Goal: Task Accomplishment & Management: Manage account settings

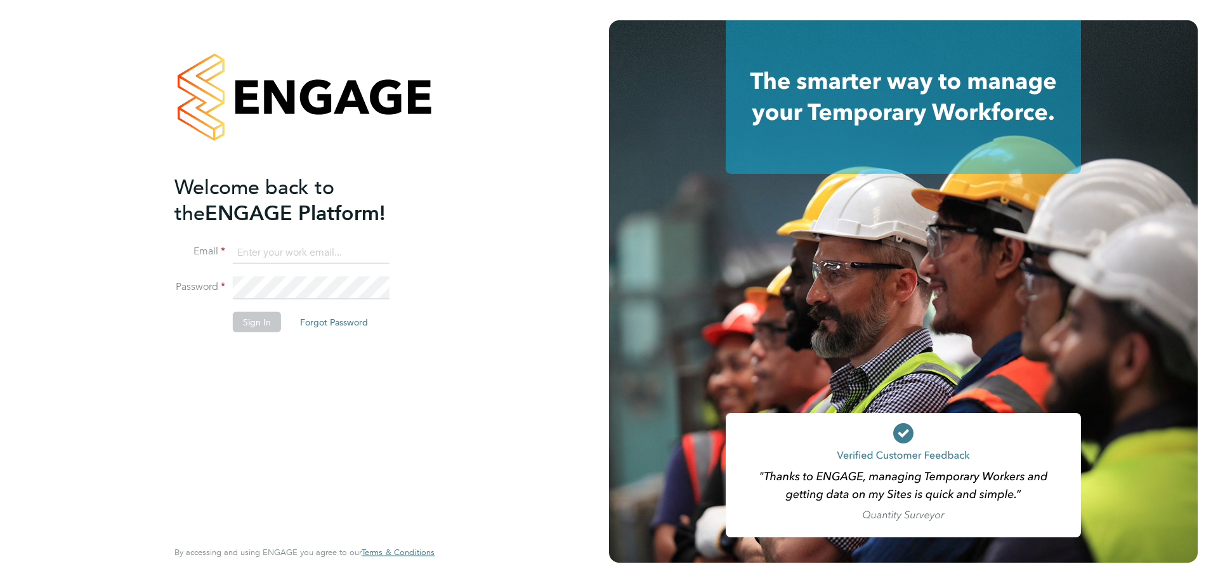
type input "claire.britton@bhafc.co.uk"
click at [124, 108] on div "Welcome back to the ENGAGE Platform! Email claire.britton@bhafc.co.uk Password …" at bounding box center [304, 291] width 609 height 583
click at [273, 323] on button "Sign In" at bounding box center [257, 322] width 48 height 20
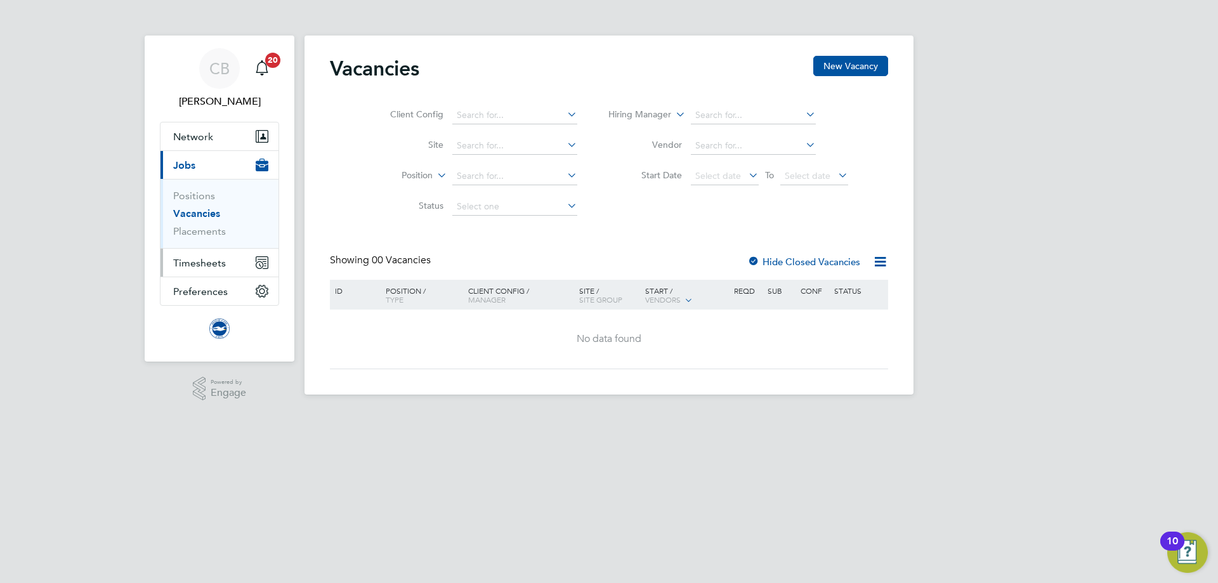
click at [235, 267] on button "Timesheets" at bounding box center [219, 263] width 118 height 28
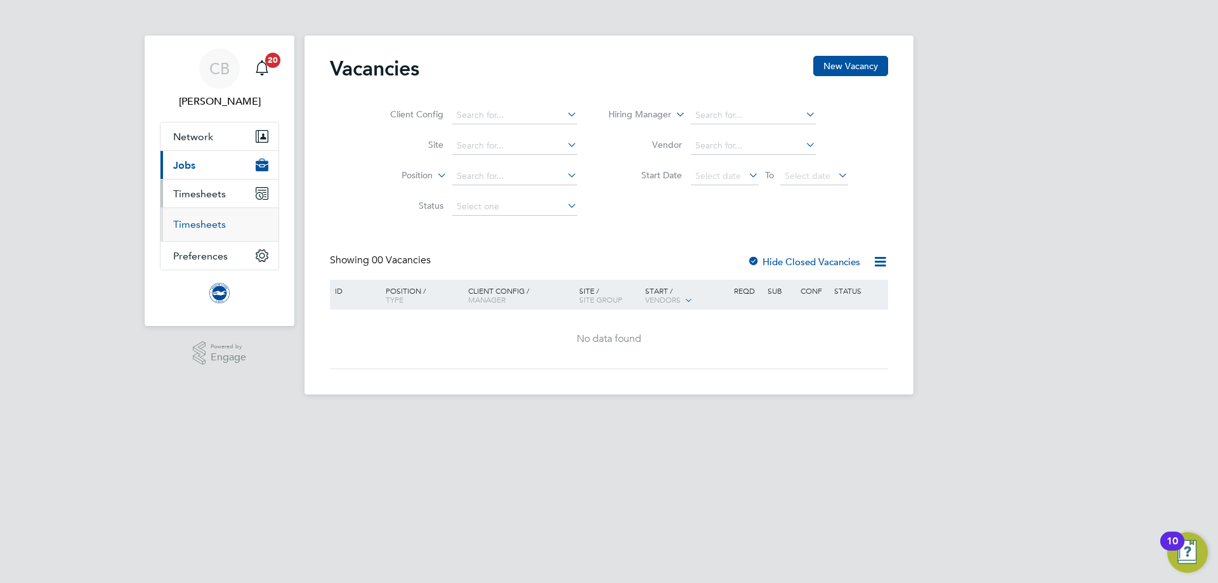
click at [210, 222] on link "Timesheets" at bounding box center [199, 224] width 53 height 12
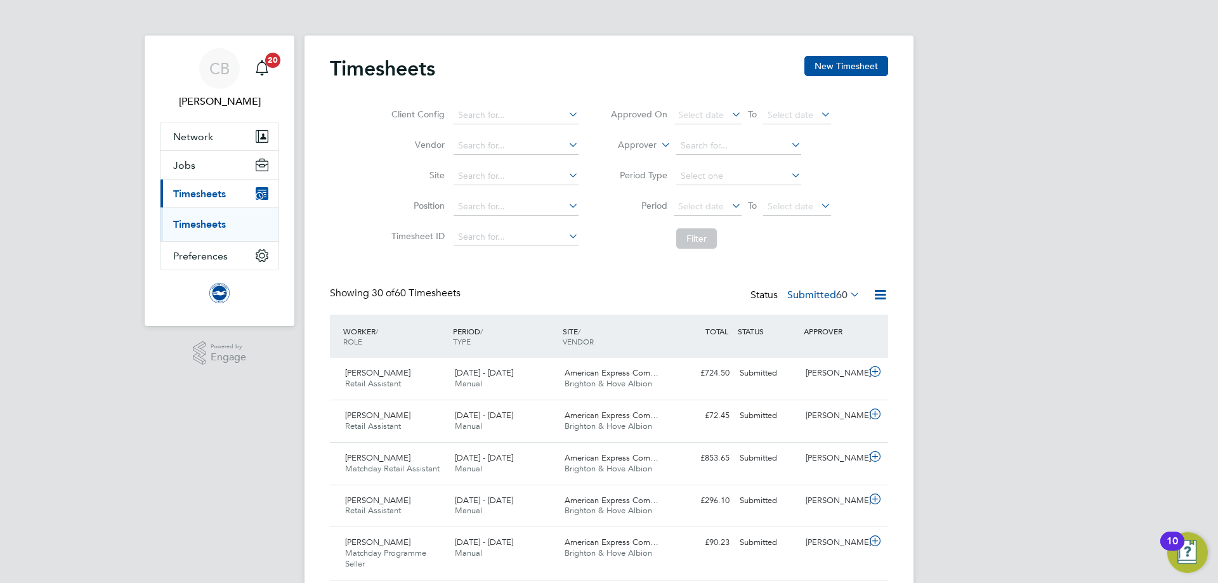
click at [818, 296] on label "Submitted 60" at bounding box center [823, 295] width 73 height 13
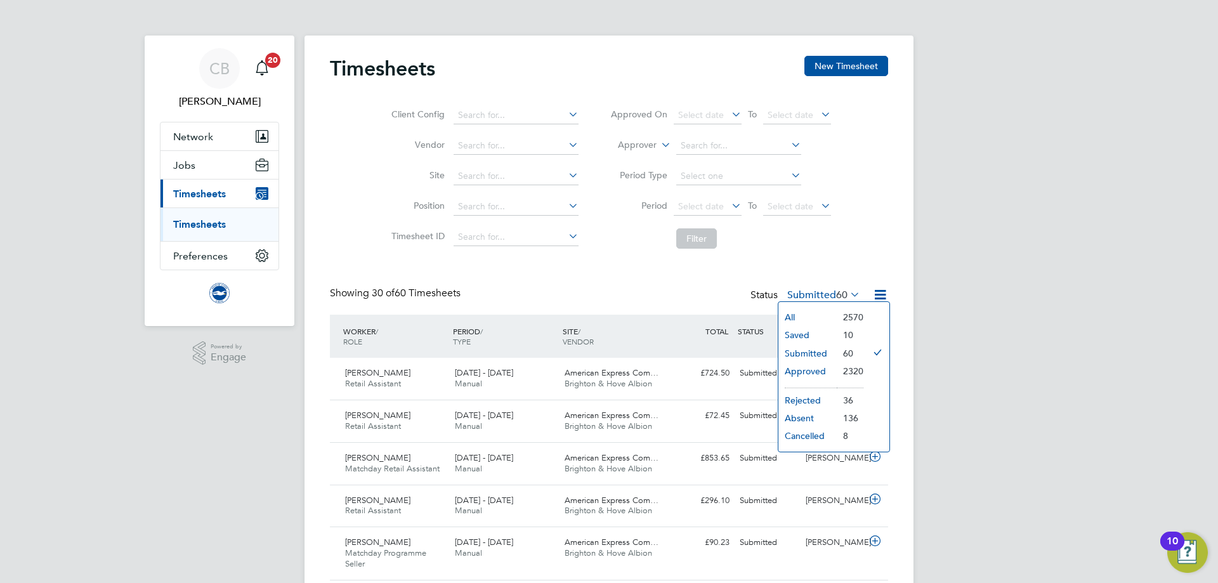
drag, startPoint x: 713, startPoint y: 285, endPoint x: 719, endPoint y: 260, distance: 26.0
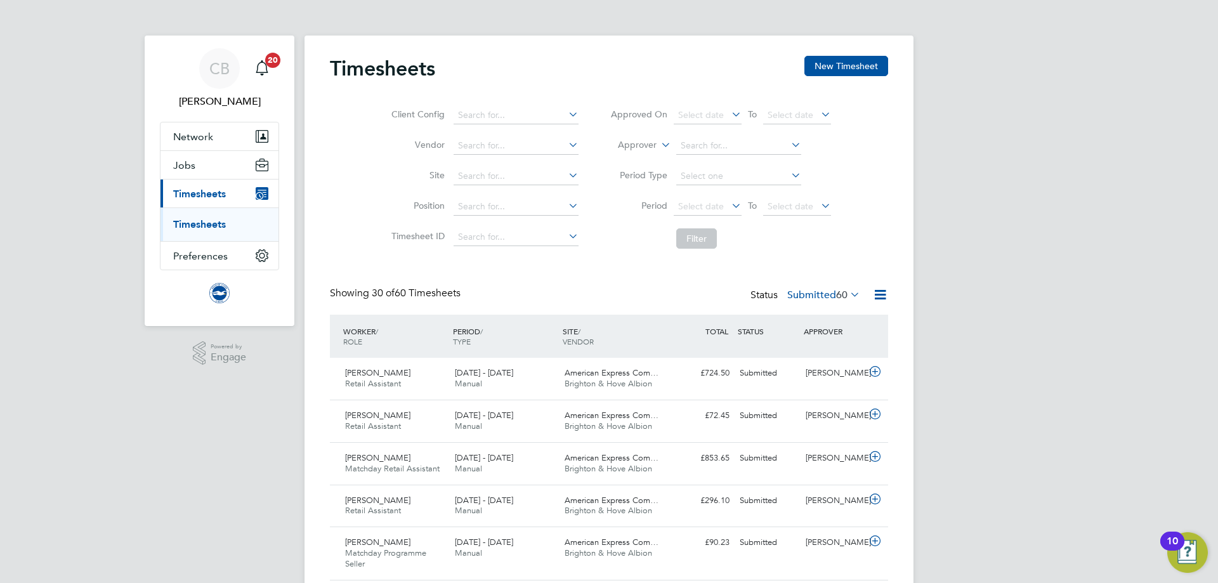
click at [733, 196] on li "Period Select date To Select date" at bounding box center [720, 207] width 252 height 30
click at [545, 146] on input at bounding box center [516, 146] width 125 height 18
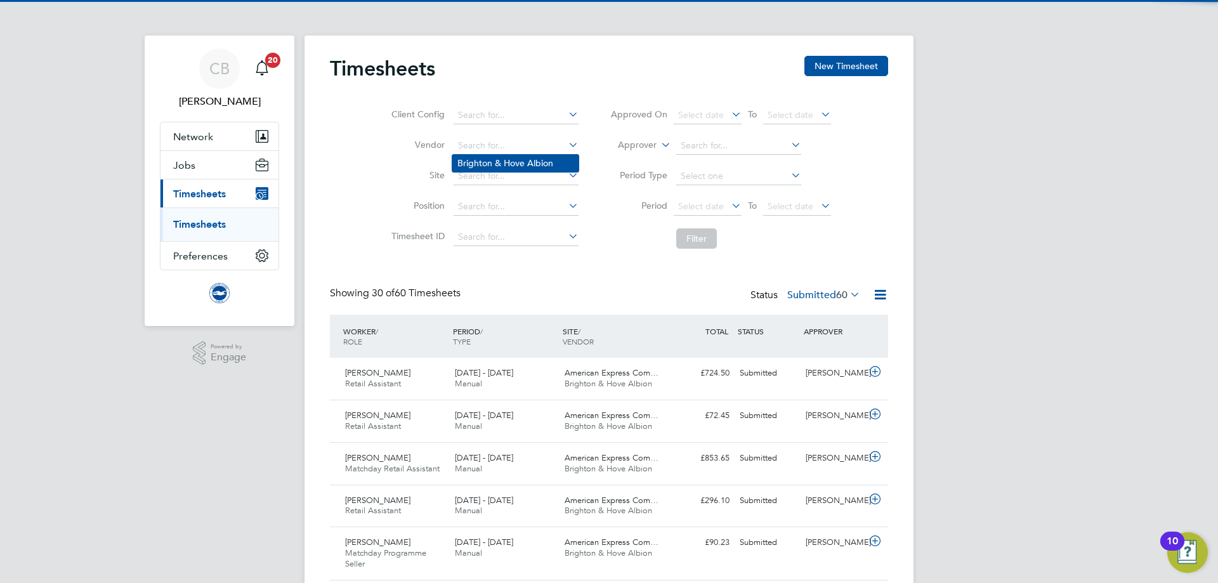
click at [542, 166] on li "Brighton & Hove Albion" at bounding box center [515, 163] width 126 height 17
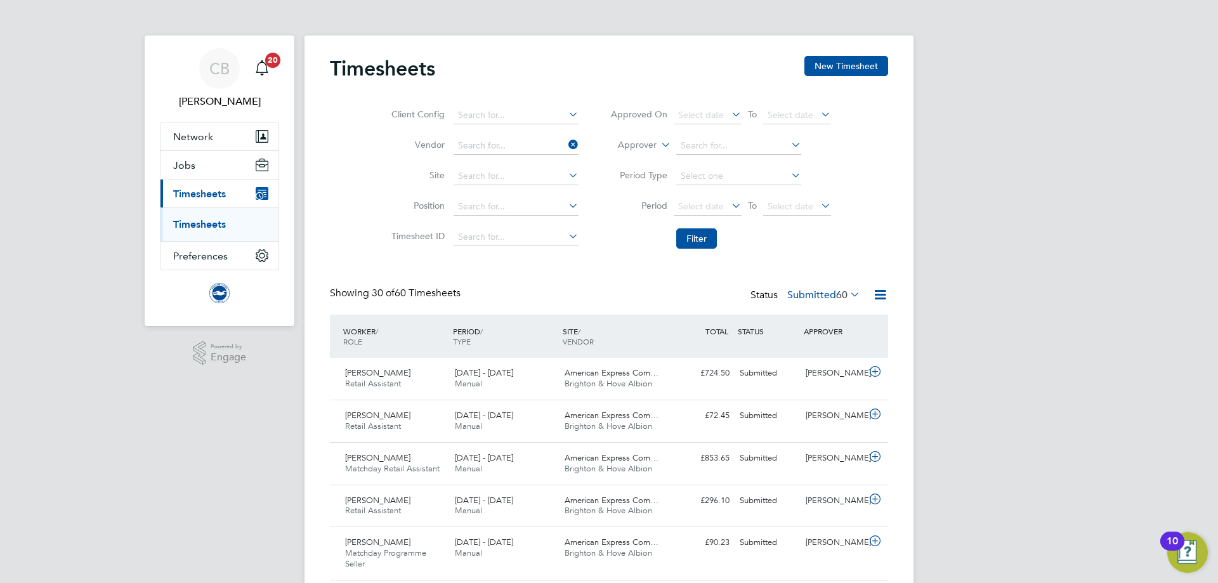
type input "Brighton & Hove Albion"
click at [559, 173] on input at bounding box center [516, 176] width 125 height 18
click at [369, 196] on div "Client Config Vendor Brighton & Hove Albion Site Position Timesheet ID Approved…" at bounding box center [609, 174] width 558 height 161
click at [478, 198] on input at bounding box center [516, 207] width 125 height 18
click at [480, 205] on input "pro" at bounding box center [516, 207] width 125 height 18
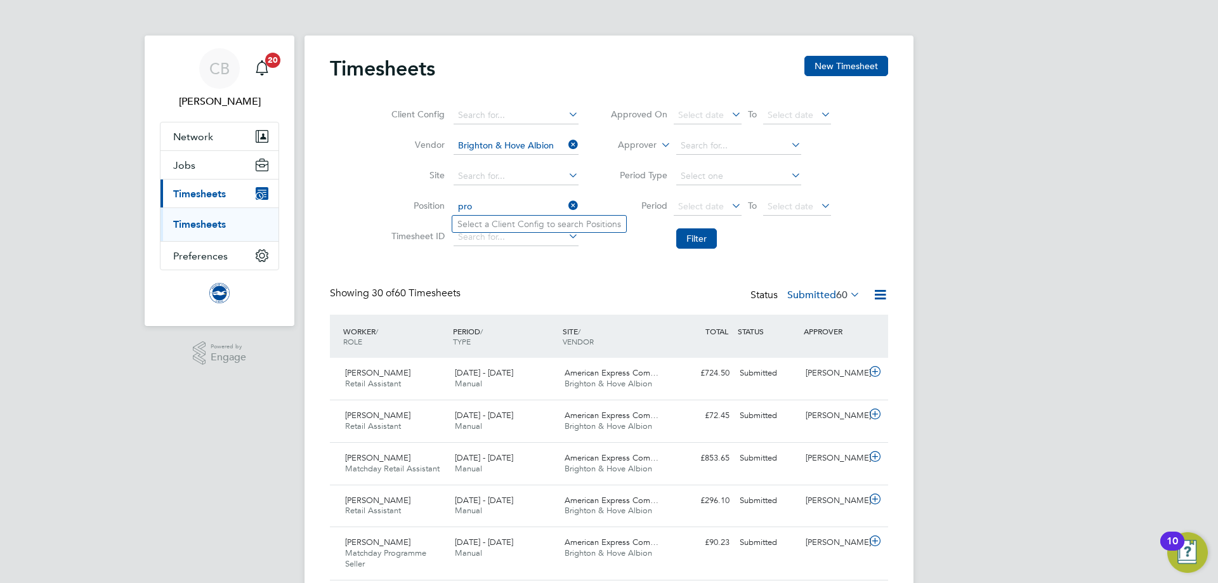
type input "pro"
click at [566, 169] on icon at bounding box center [566, 175] width 0 height 18
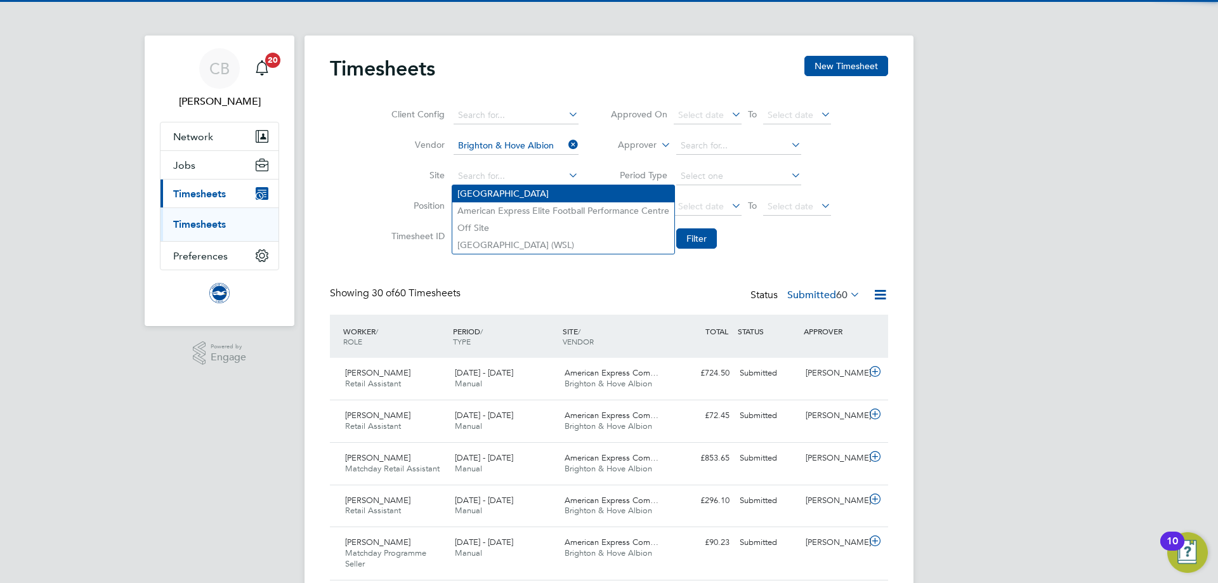
click at [519, 192] on li "[GEOGRAPHIC_DATA]" at bounding box center [563, 193] width 222 height 17
type input "[GEOGRAPHIC_DATA]"
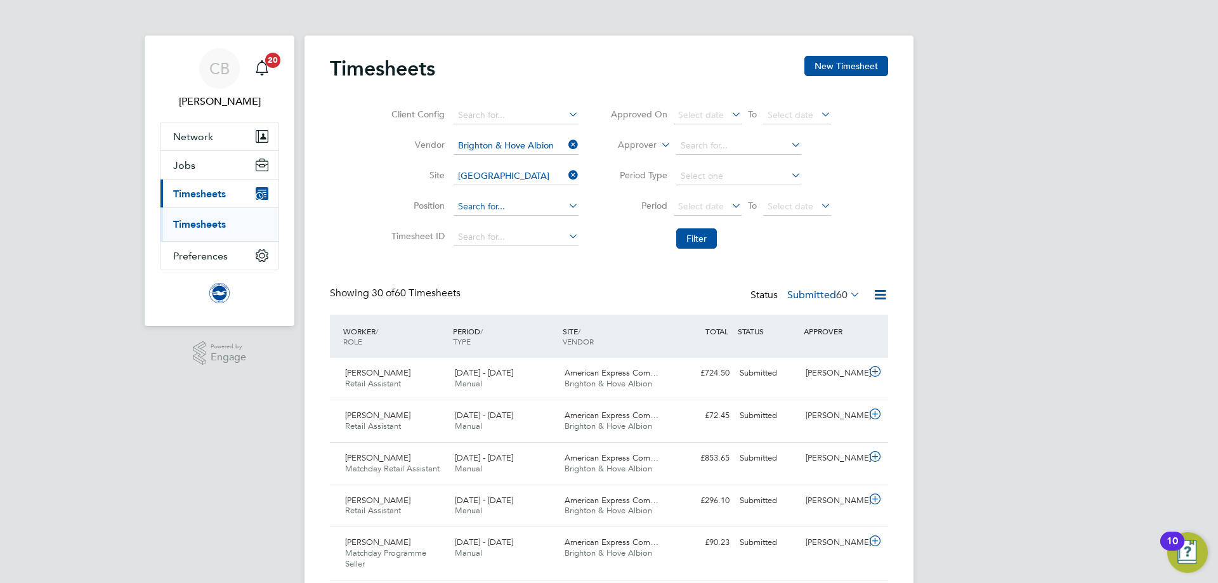
click at [513, 207] on input at bounding box center [516, 207] width 125 height 18
type input "pro"
drag, startPoint x: 387, startPoint y: 219, endPoint x: 449, endPoint y: 211, distance: 62.8
click at [386, 219] on li "Position pro" at bounding box center [483, 207] width 223 height 30
drag, startPoint x: 514, startPoint y: 208, endPoint x: 377, endPoint y: 208, distance: 136.4
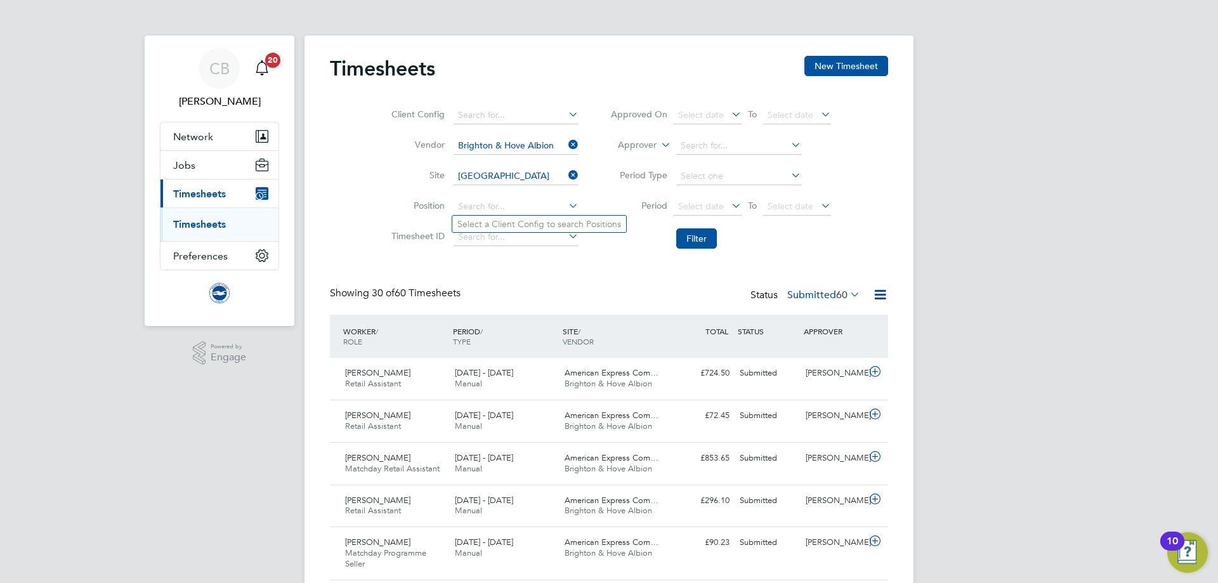
click at [382, 208] on li "Position" at bounding box center [483, 207] width 223 height 30
type input "matchday"
click at [523, 120] on input at bounding box center [516, 116] width 125 height 18
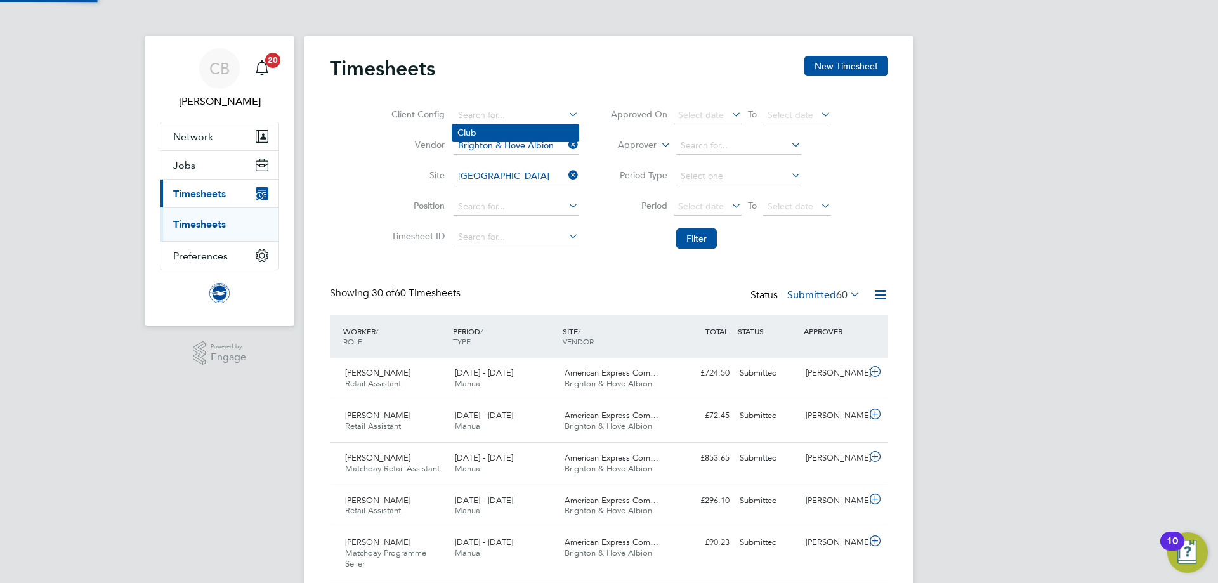
click at [536, 134] on li "Club" at bounding box center [515, 132] width 126 height 17
type input "Club"
click at [548, 209] on input at bounding box center [516, 207] width 125 height 18
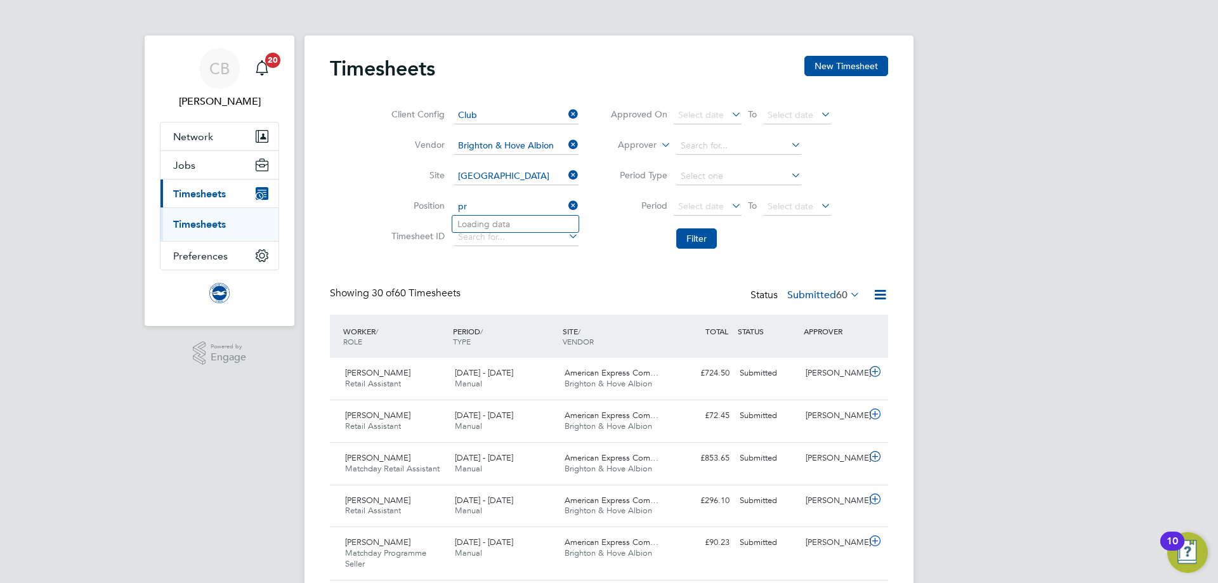
type input "p"
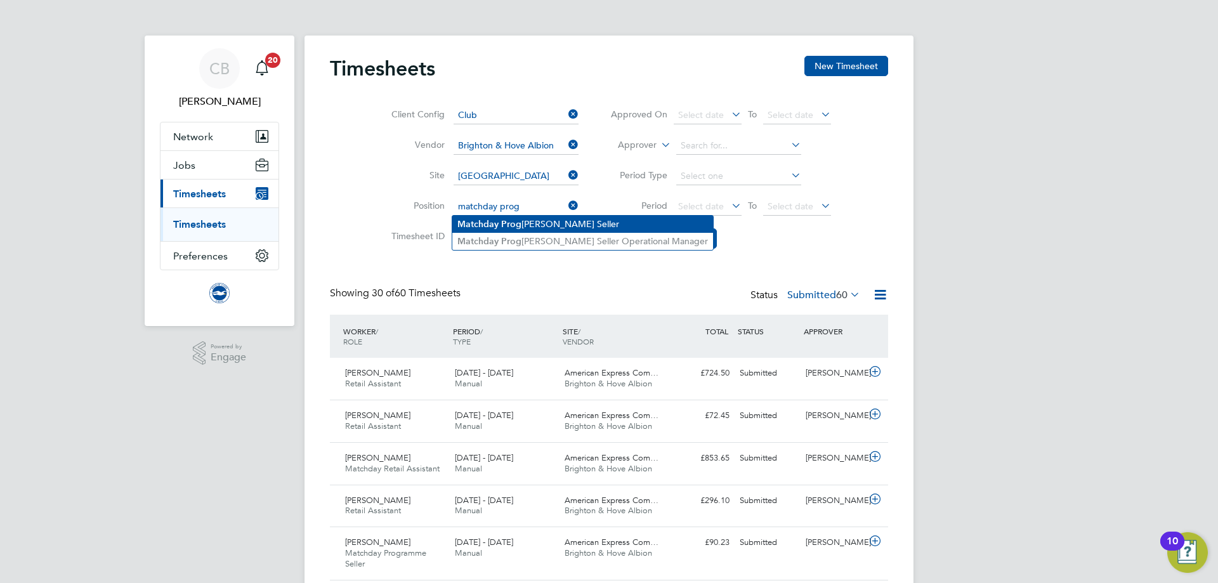
click at [534, 221] on li "Matchday Prog ramme Seller" at bounding box center [582, 224] width 261 height 17
type input "Matchday Programme Seller"
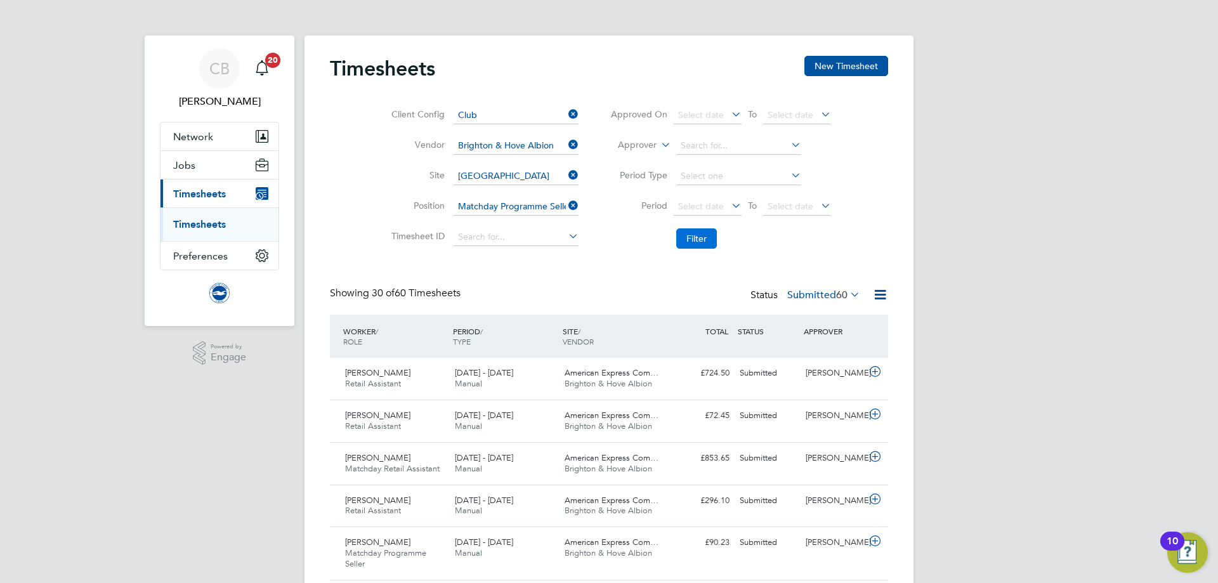
click at [701, 242] on button "Filter" at bounding box center [696, 238] width 41 height 20
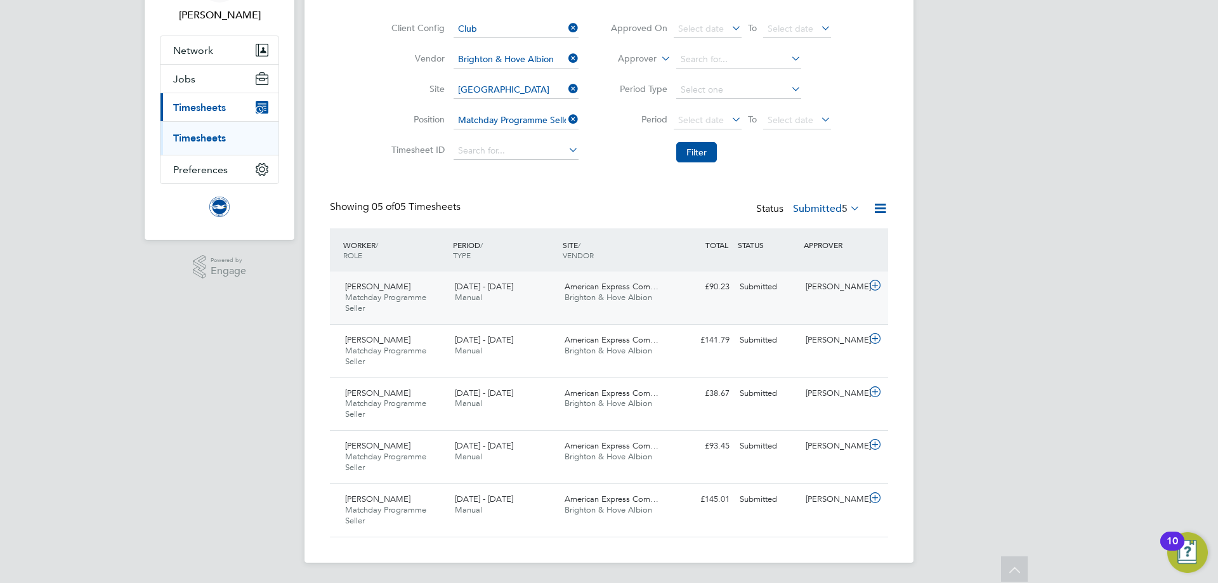
click at [722, 304] on div "Kyle Mayo Matchday Programme Seller 1 - 31 Aug 2025 1 - 31 Aug 2025 Manual Amer…" at bounding box center [609, 297] width 558 height 53
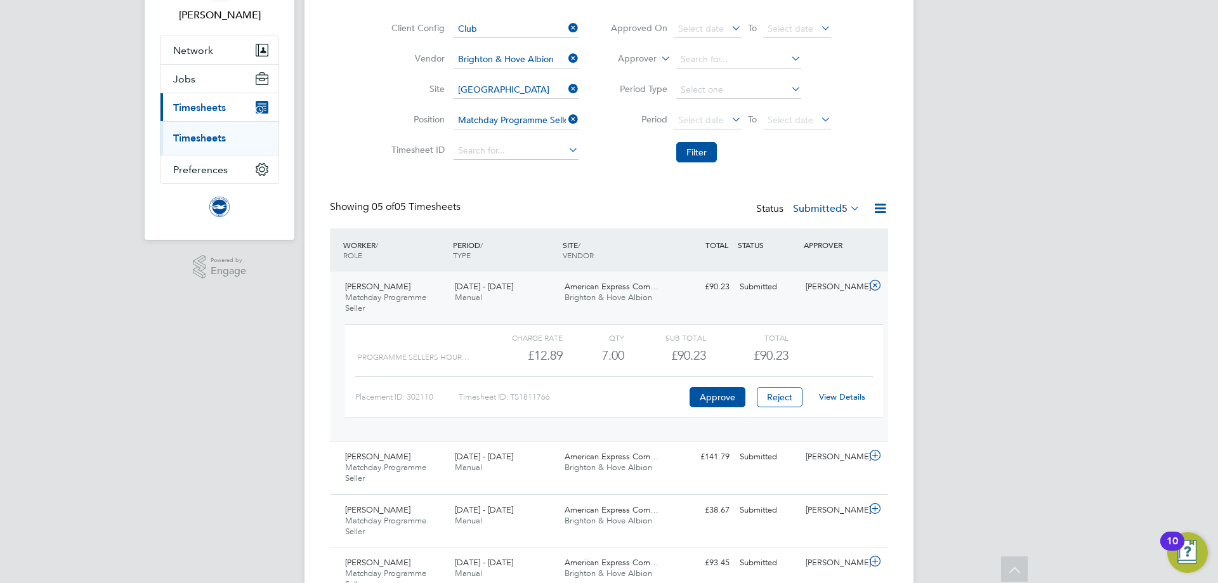
click at [835, 399] on link "View Details" at bounding box center [842, 396] width 46 height 11
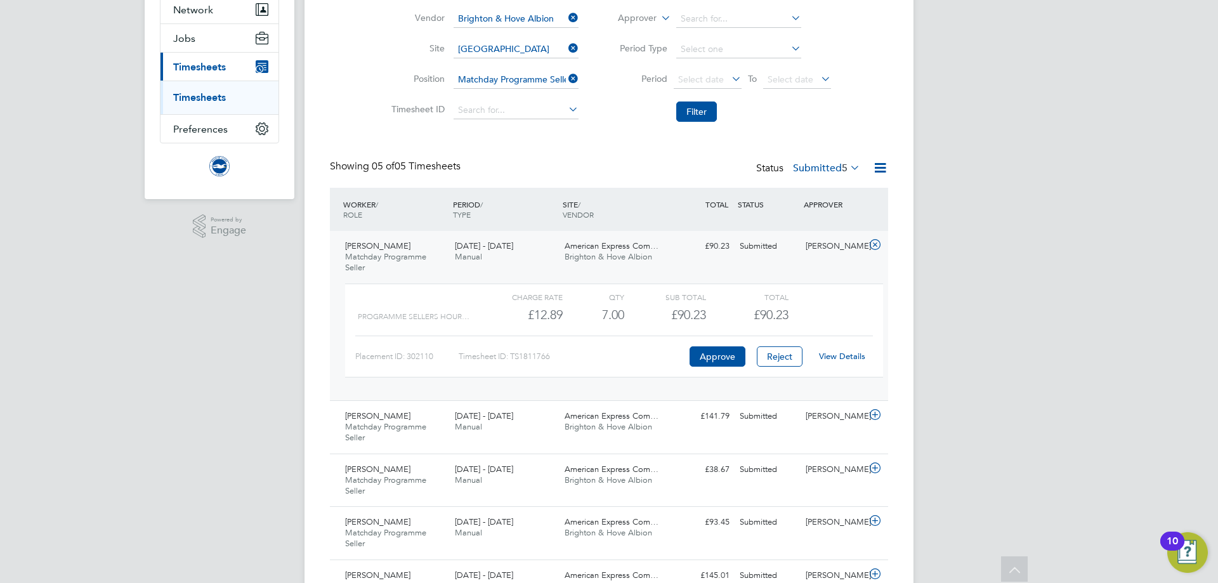
scroll to position [150, 0]
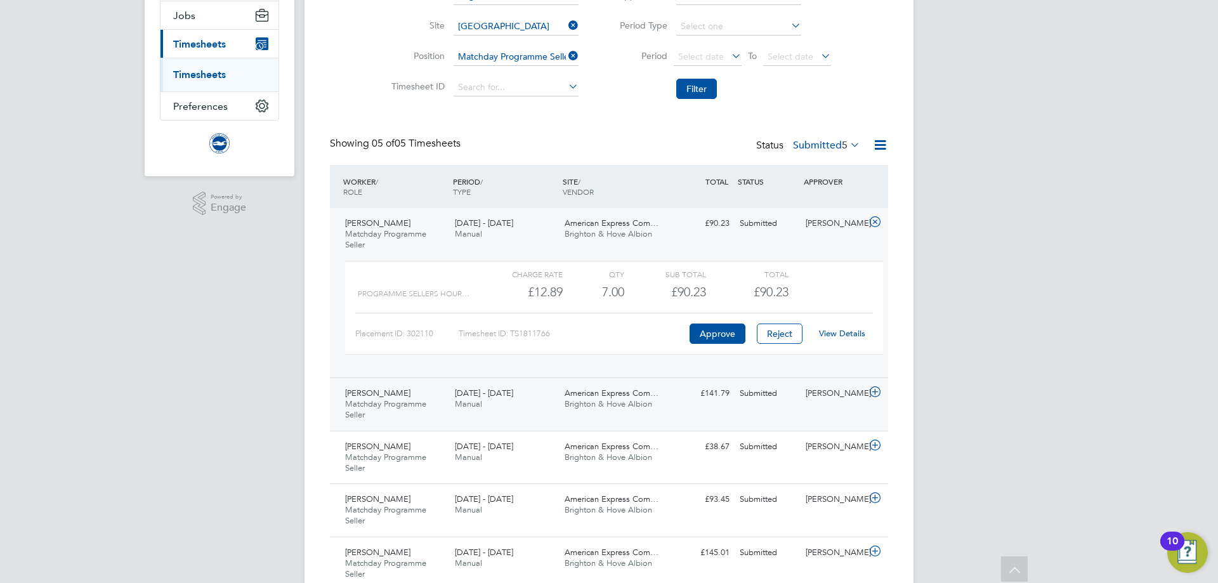
click at [776, 396] on div "Submitted" at bounding box center [768, 393] width 66 height 21
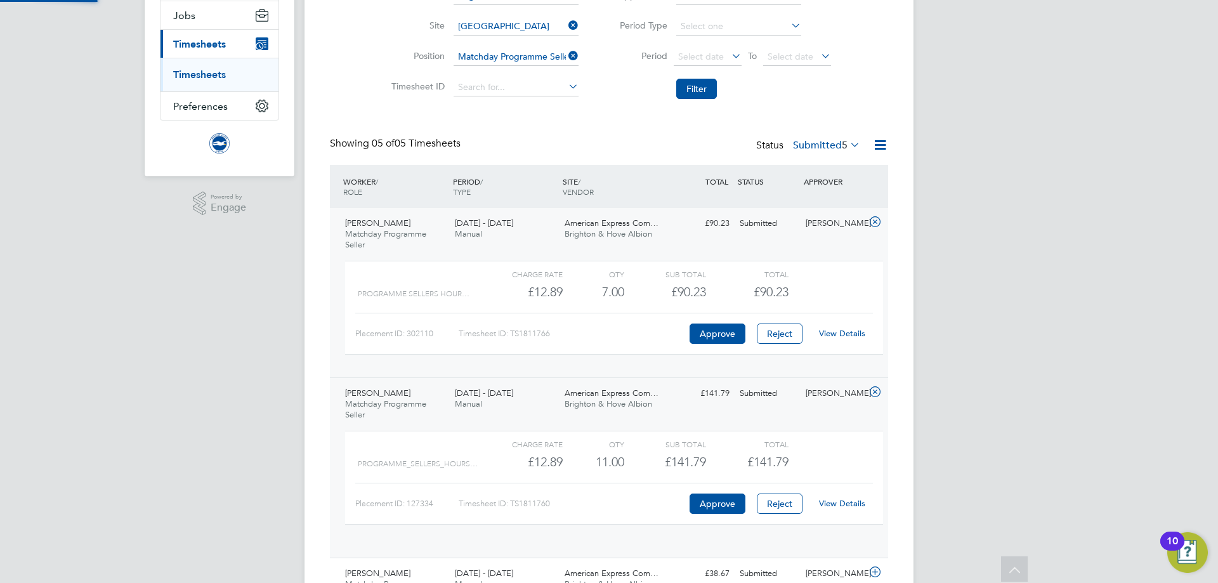
scroll to position [22, 124]
click at [847, 504] on link "View Details" at bounding box center [842, 503] width 46 height 11
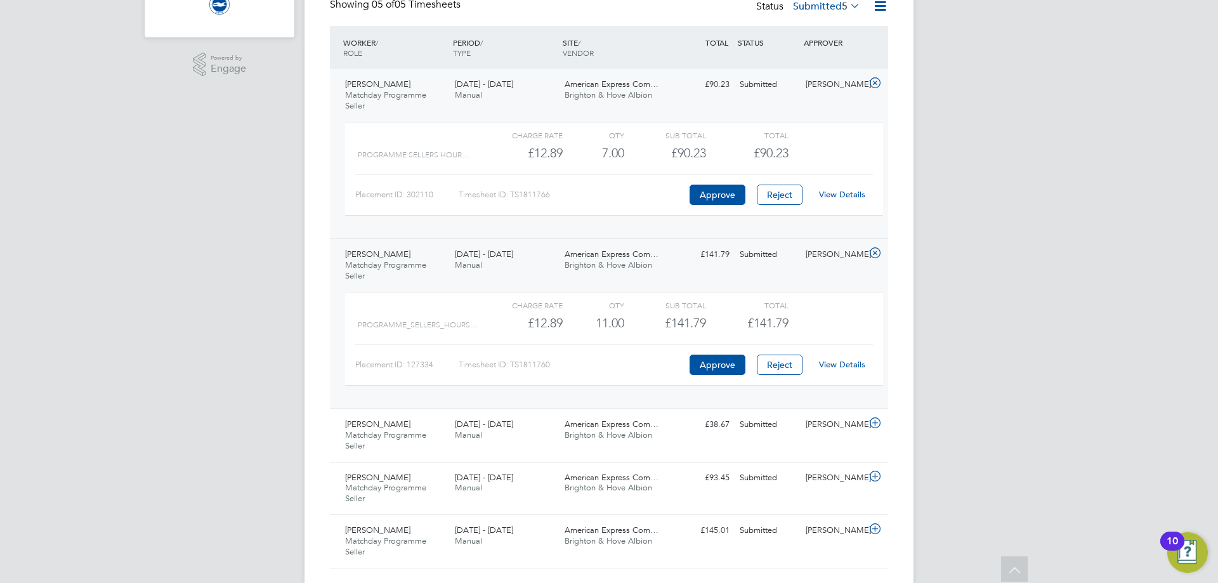
scroll to position [320, 0]
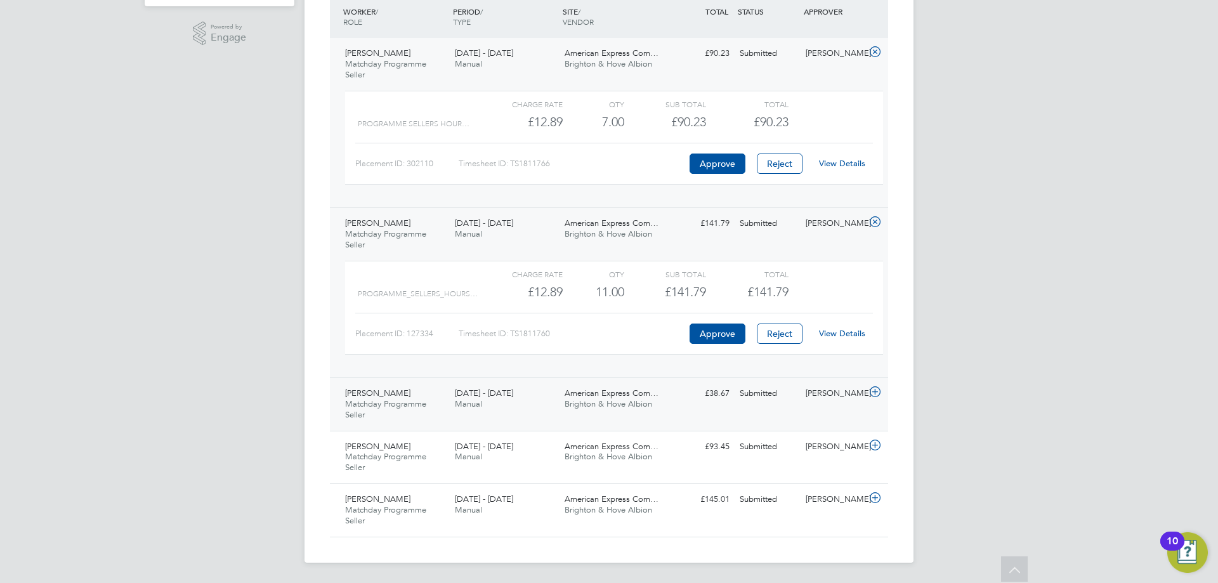
click at [593, 391] on span "American Express Com…" at bounding box center [612, 393] width 94 height 11
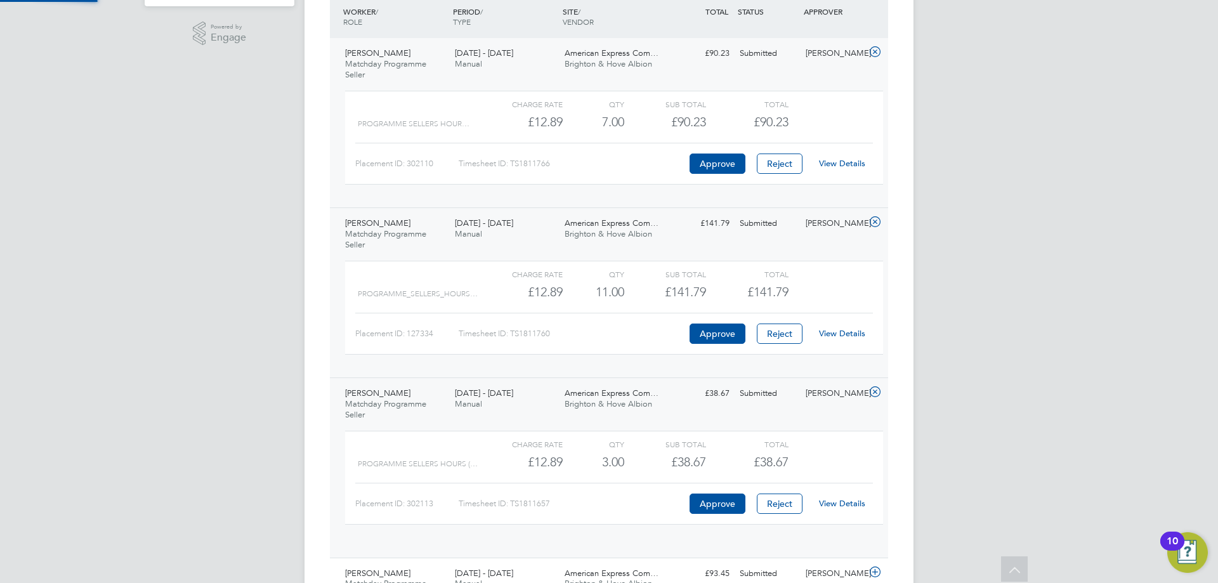
scroll to position [22, 124]
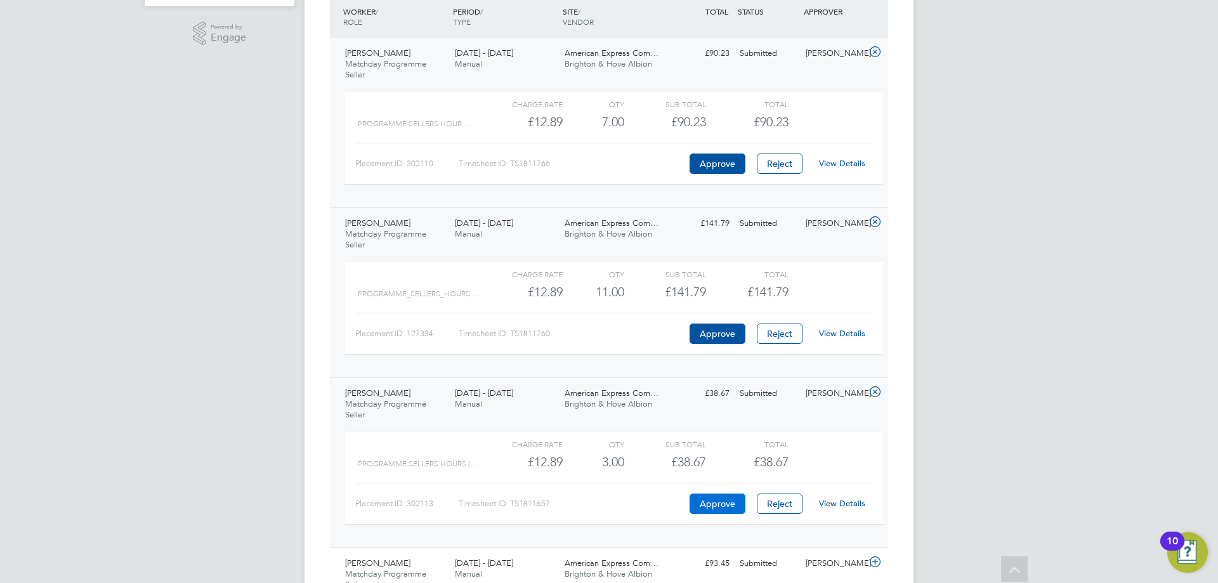
click at [725, 497] on button "Approve" at bounding box center [718, 504] width 56 height 20
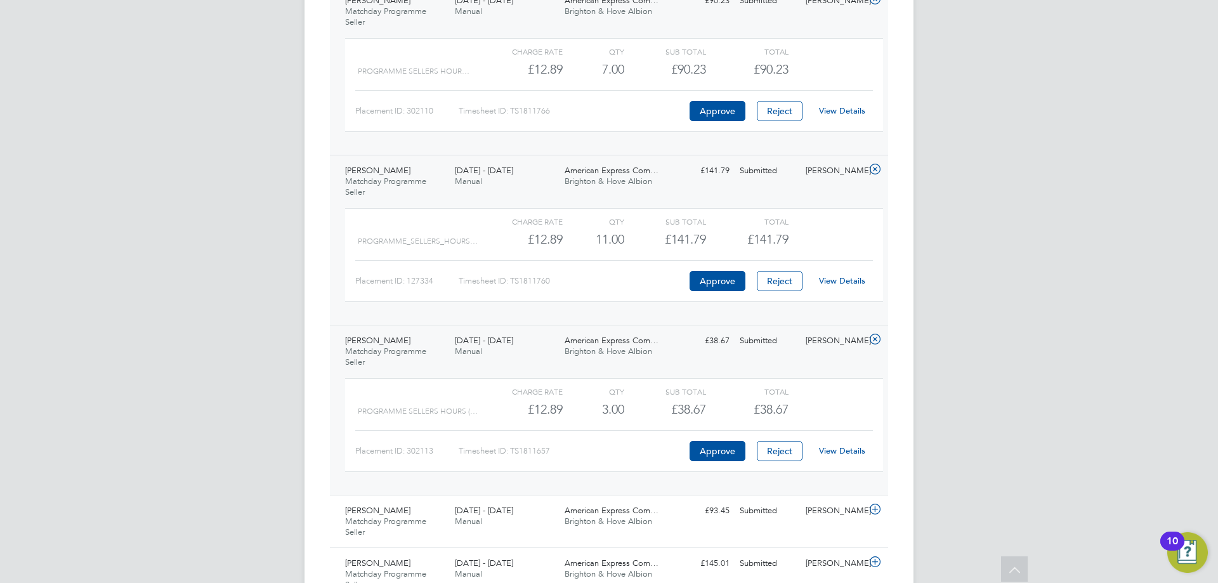
scroll to position [436, 0]
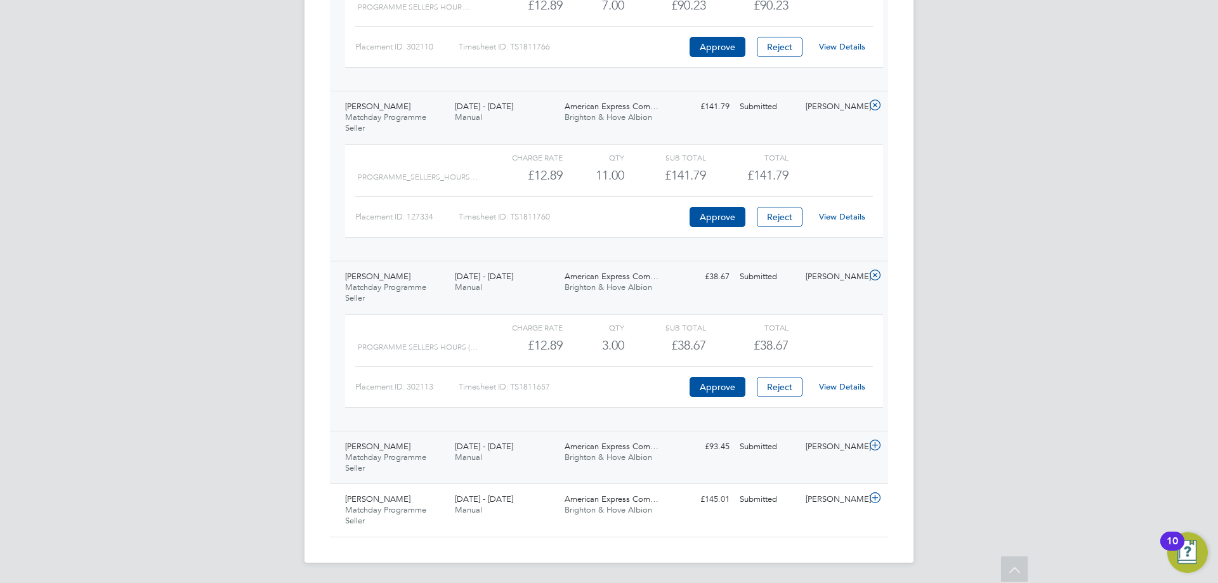
click at [648, 461] on span "Brighton & Hove Albion" at bounding box center [609, 457] width 88 height 11
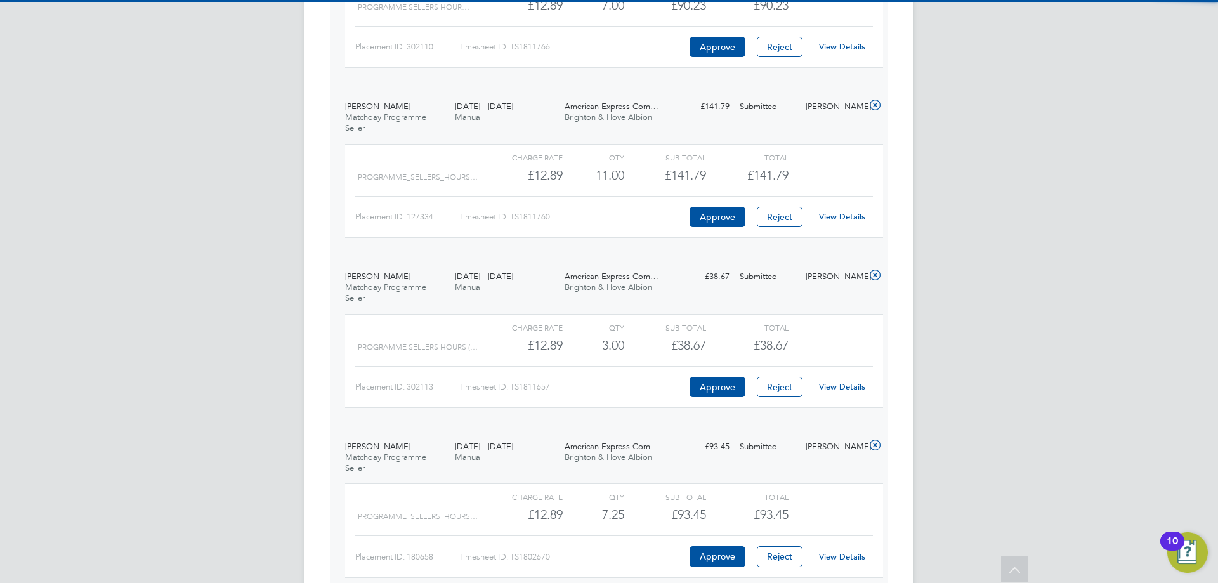
scroll to position [553, 0]
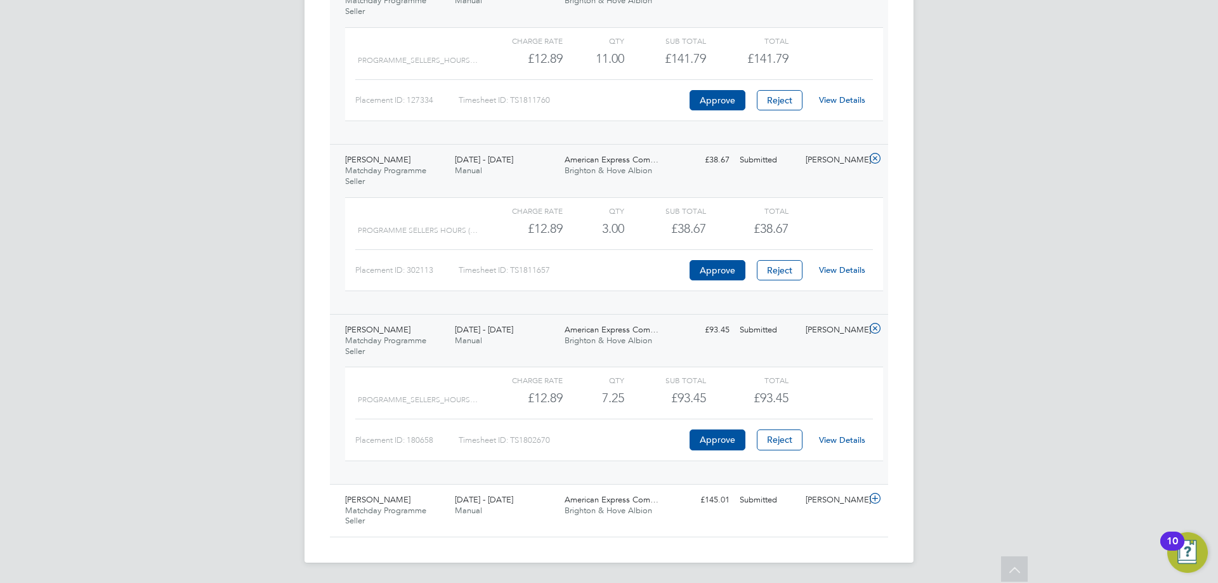
click at [834, 433] on div "View Details" at bounding box center [842, 440] width 62 height 20
click at [834, 438] on link "View Details" at bounding box center [842, 440] width 46 height 11
click at [665, 490] on div "American Express Com… Brighton & Hove Albion" at bounding box center [614, 506] width 110 height 32
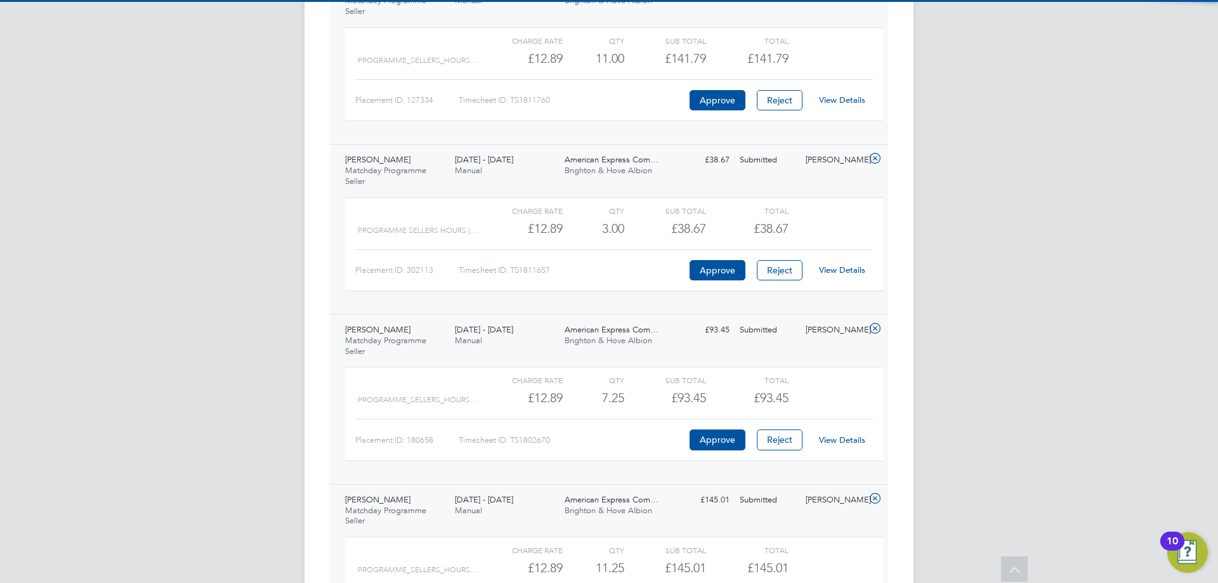
scroll to position [670, 0]
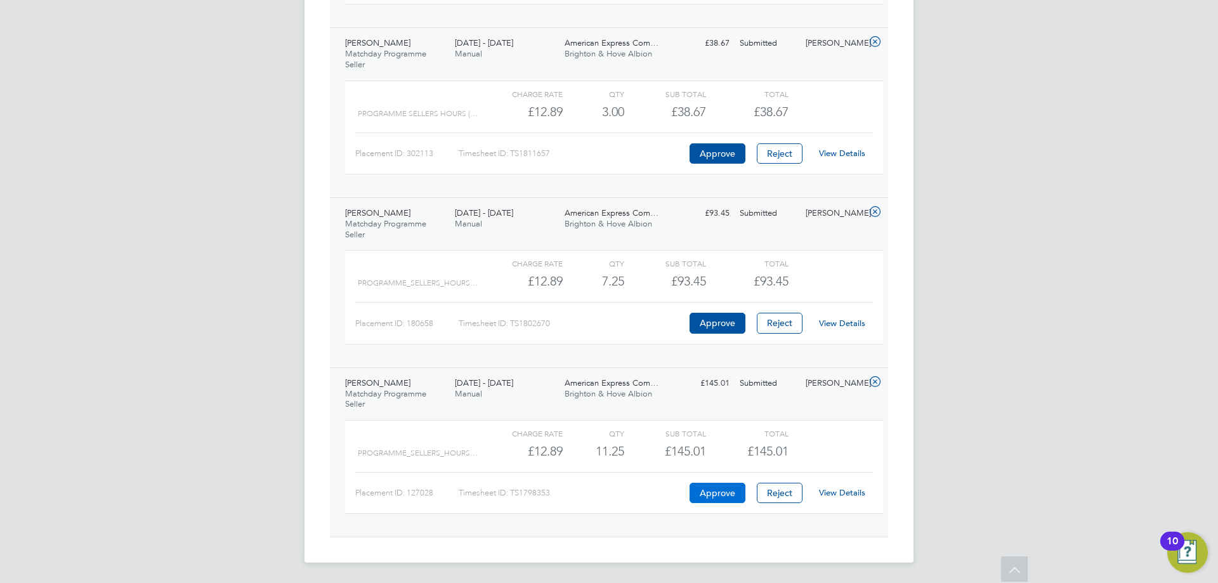
click at [721, 496] on button "Approve" at bounding box center [718, 493] width 56 height 20
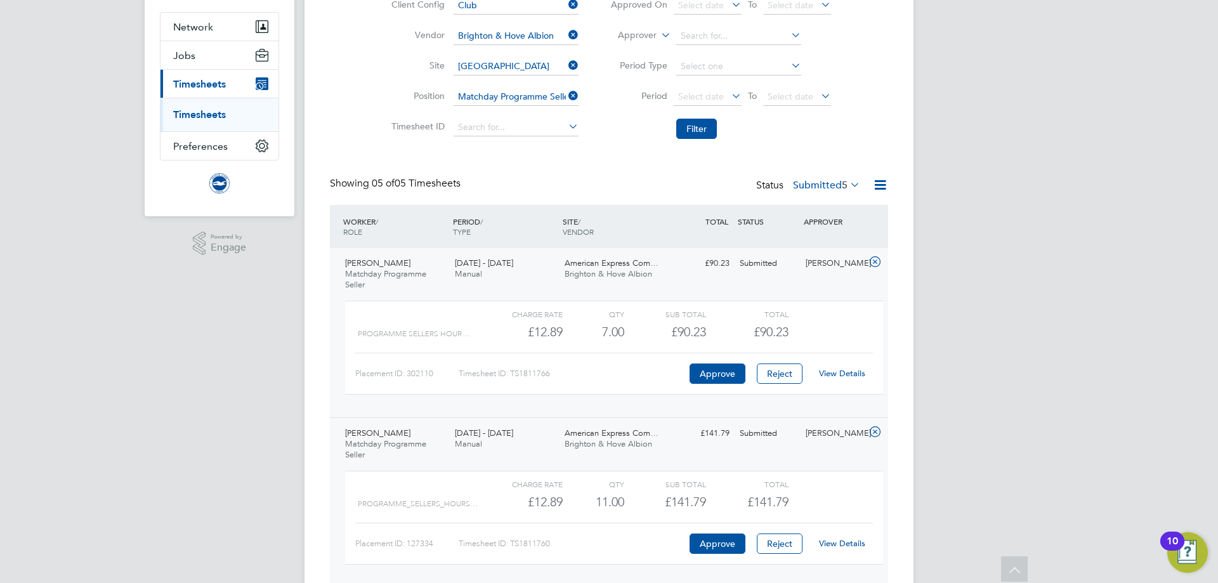
scroll to position [0, 0]
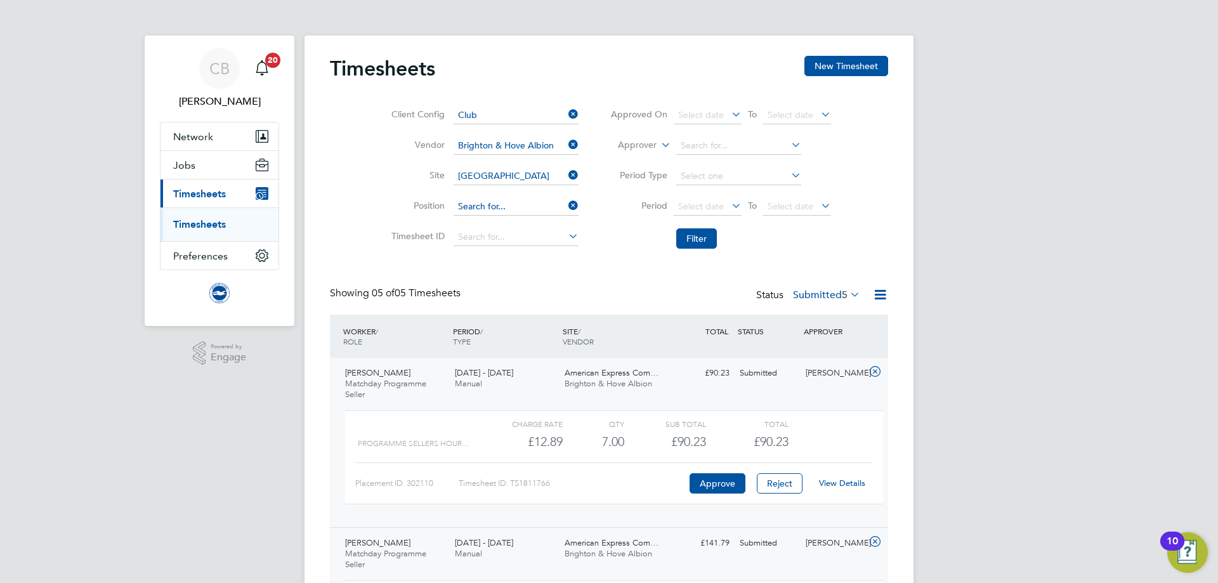
click at [533, 207] on input at bounding box center [516, 207] width 125 height 18
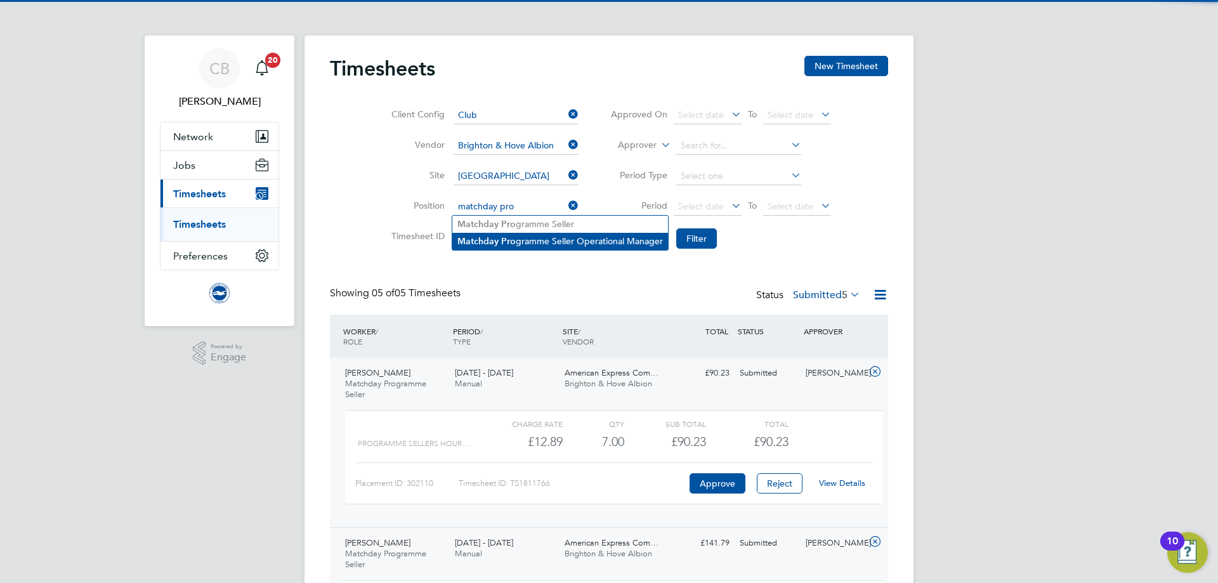
click at [511, 238] on b "Pro" at bounding box center [508, 241] width 15 height 11
type input "Matchday Programme Seller Operational Manager"
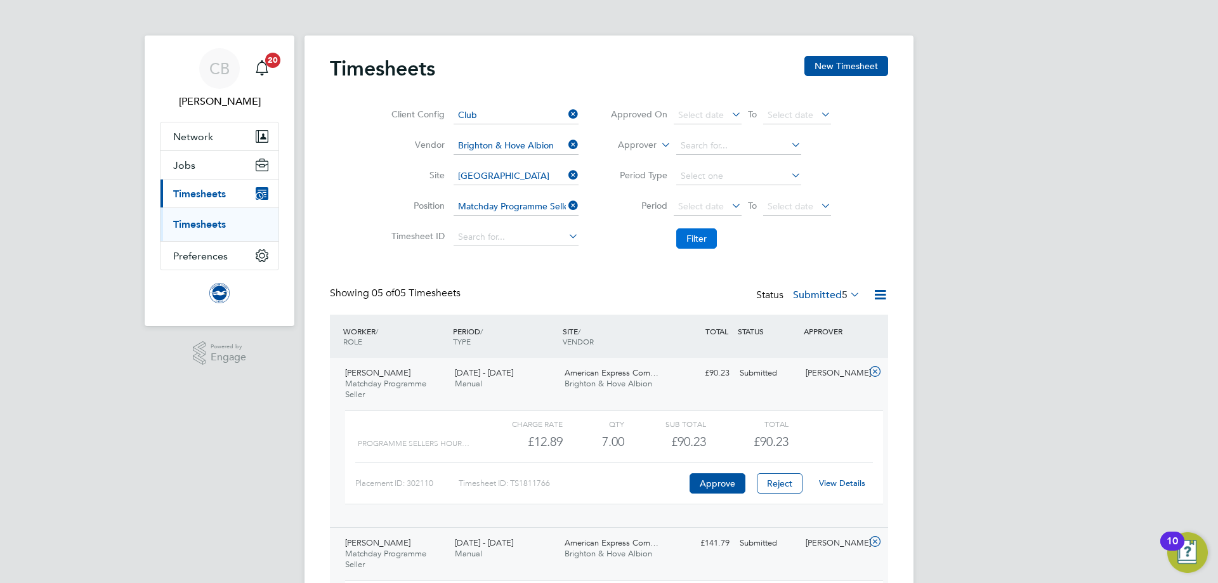
click at [708, 242] on button "Filter" at bounding box center [696, 238] width 41 height 20
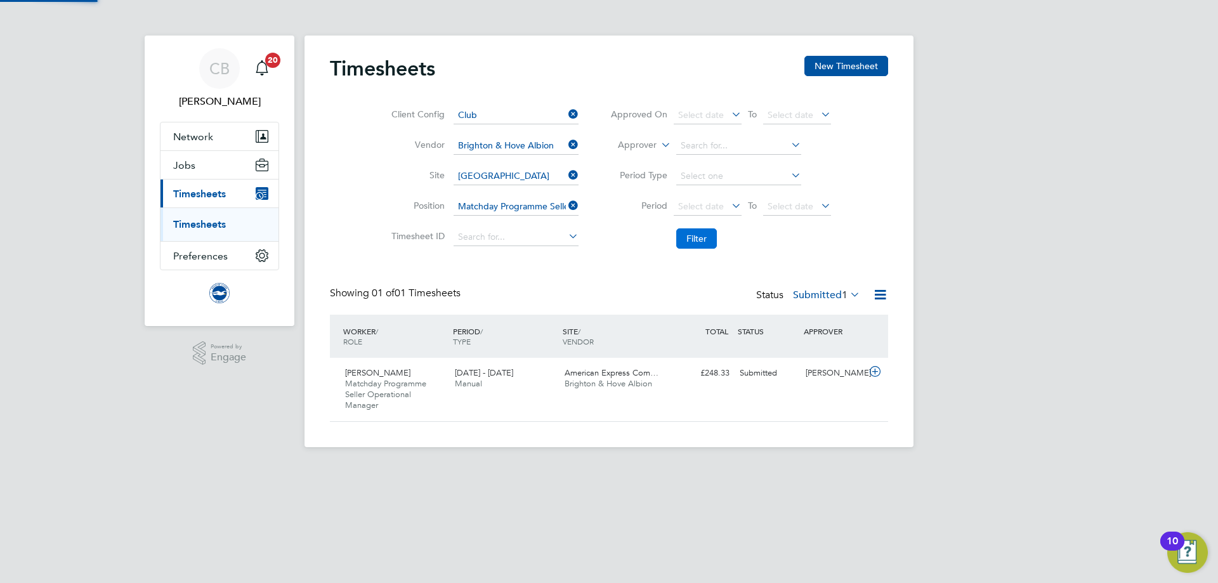
scroll to position [32, 110]
click at [729, 382] on div "£248.33 Submitted" at bounding box center [702, 373] width 66 height 21
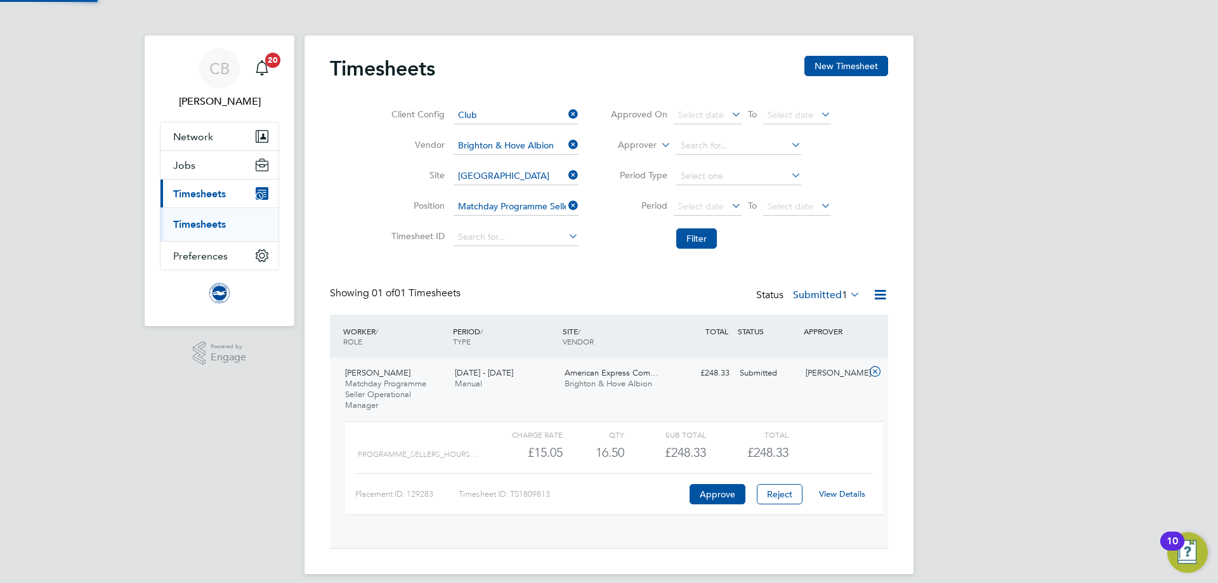
scroll to position [22, 124]
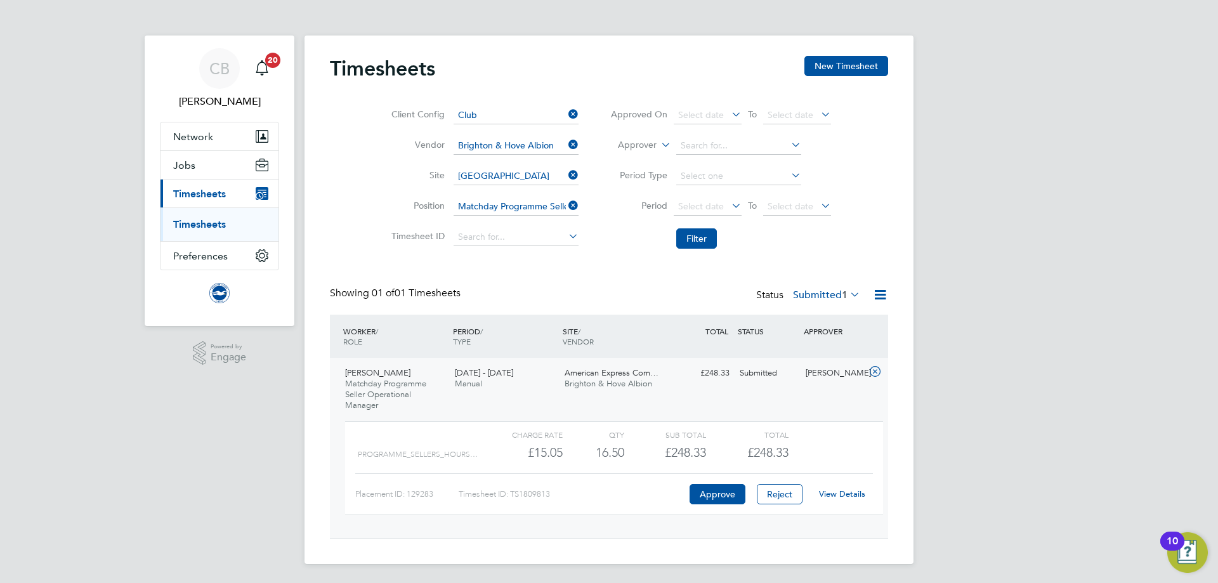
click at [845, 495] on link "View Details" at bounding box center [842, 493] width 46 height 11
click at [566, 207] on icon at bounding box center [566, 206] width 0 height 18
click at [552, 211] on input at bounding box center [516, 207] width 125 height 18
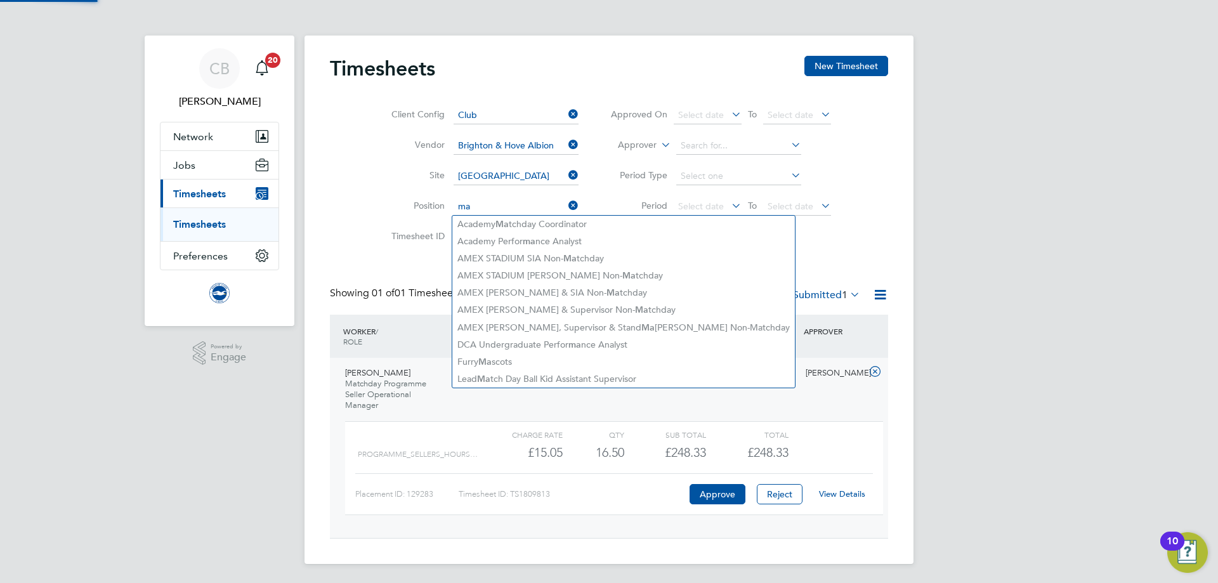
type input "m"
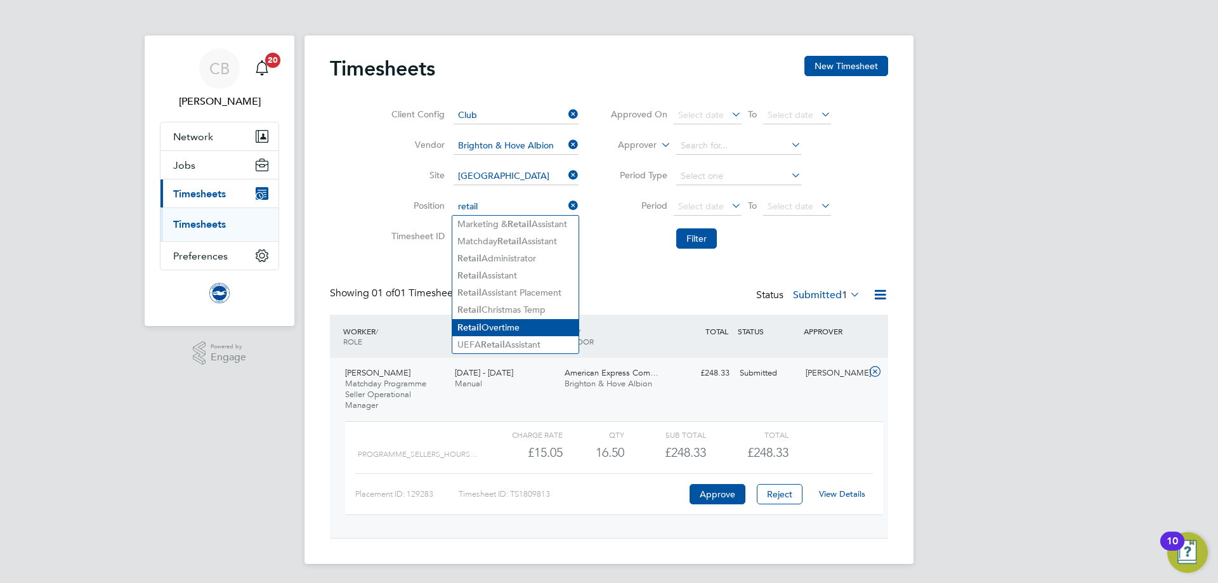
click at [528, 319] on li "Retail Overtime" at bounding box center [515, 327] width 126 height 17
type input "Retail Overtime"
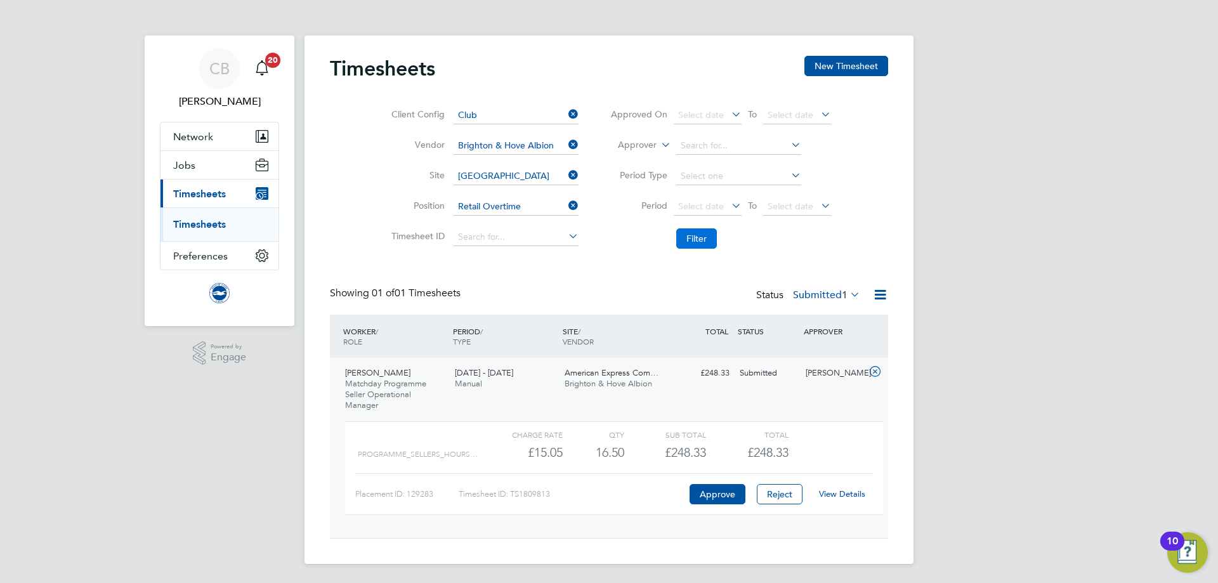
click at [690, 237] on button "Filter" at bounding box center [696, 238] width 41 height 20
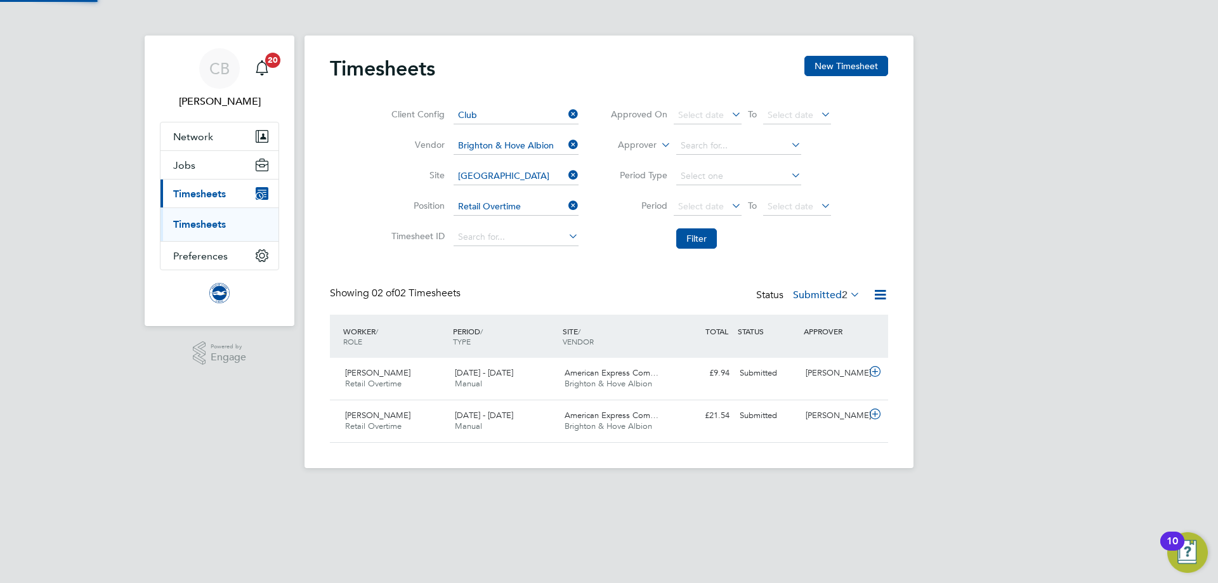
scroll to position [32, 110]
click at [680, 378] on div "£9.94 Submitted" at bounding box center [702, 373] width 66 height 21
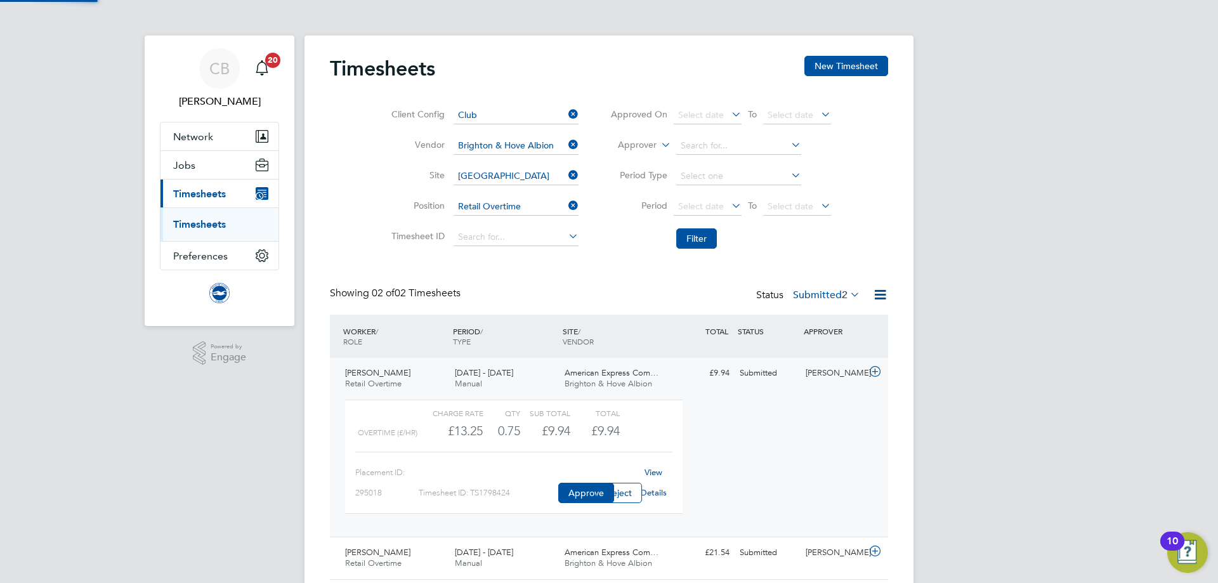
scroll to position [22, 124]
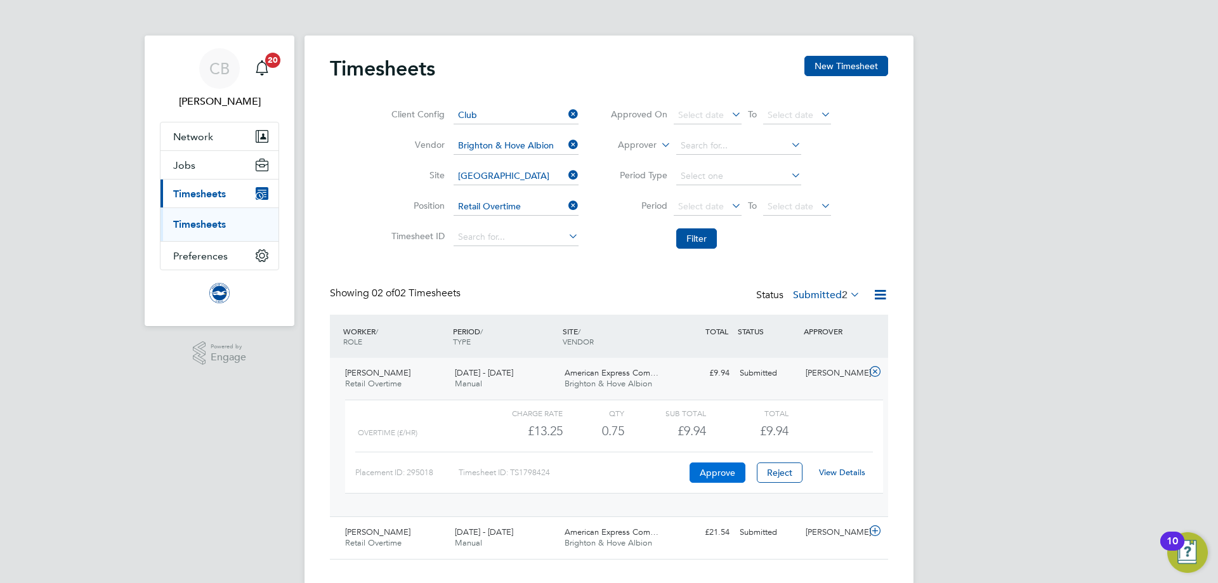
click at [723, 473] on button "Approve" at bounding box center [718, 472] width 56 height 20
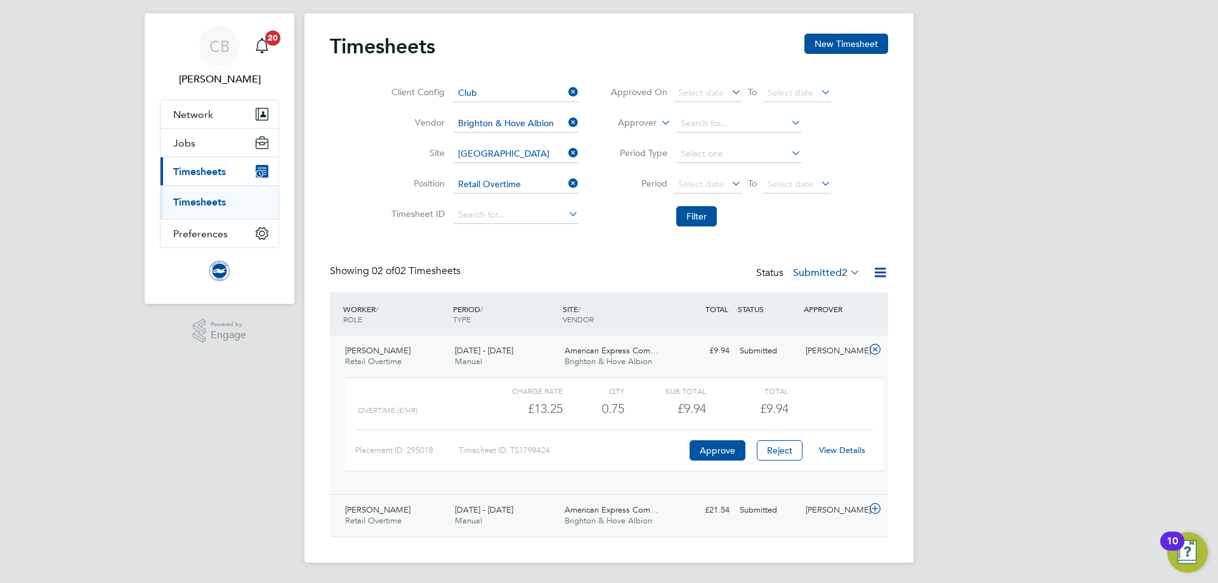
click at [721, 520] on div "£21.54 Submitted" at bounding box center [702, 510] width 66 height 21
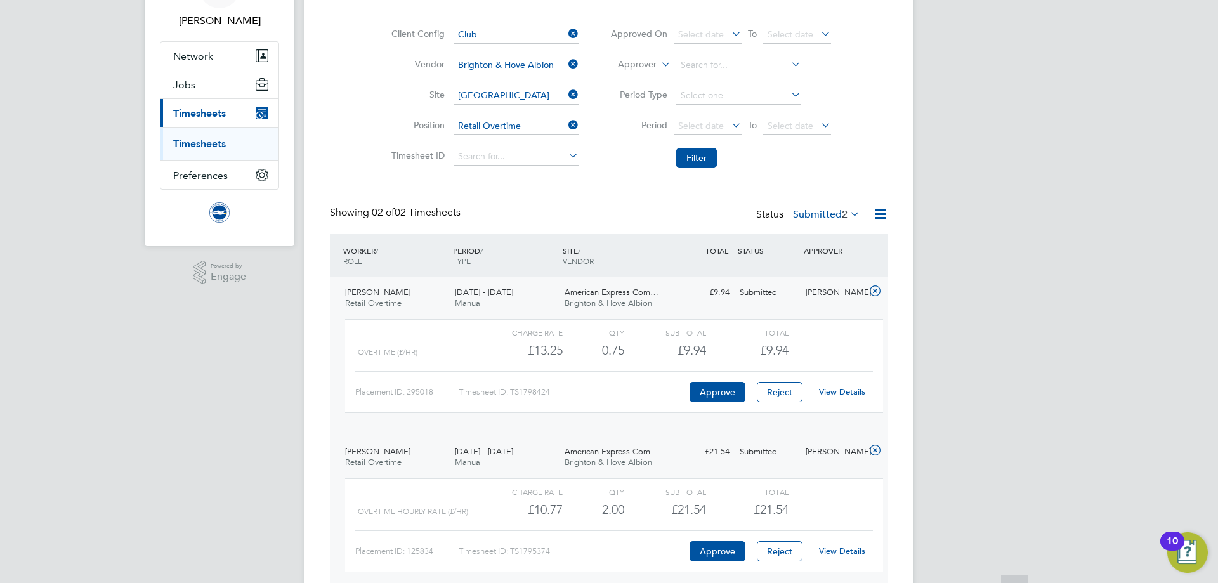
scroll to position [139, 0]
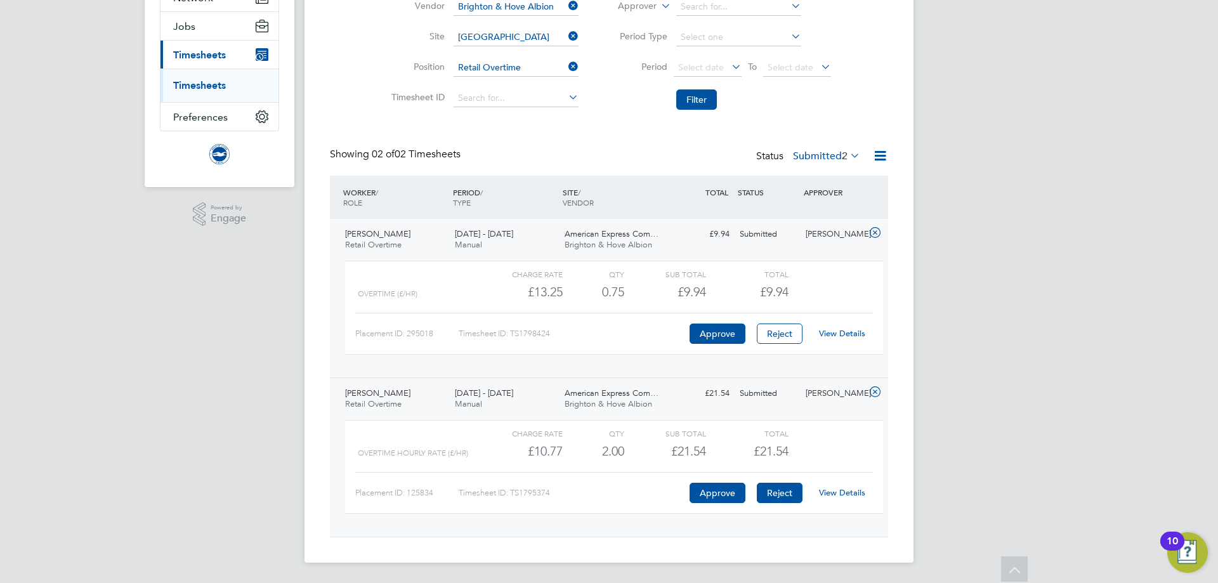
click at [788, 494] on button "Reject" at bounding box center [780, 493] width 46 height 20
click at [566, 65] on icon at bounding box center [566, 67] width 0 height 18
click at [544, 66] on input at bounding box center [516, 68] width 125 height 18
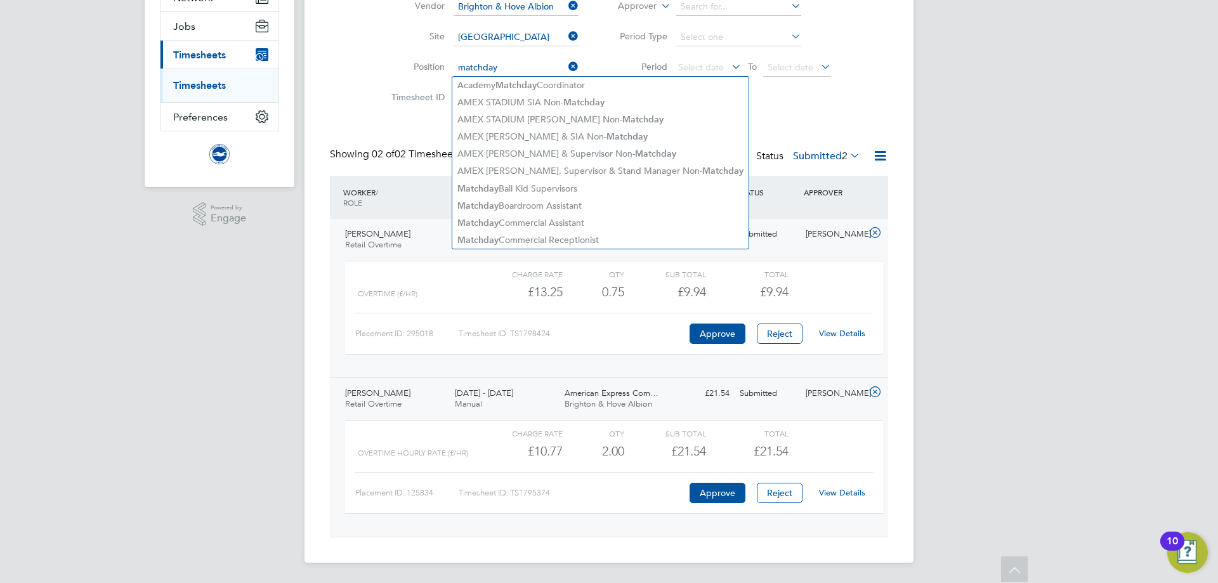
type input "matchday"
click at [821, 122] on div "Timesheets New Timesheet Client Config Club Vendor Brighton & Hove Albion Site …" at bounding box center [609, 227] width 558 height 620
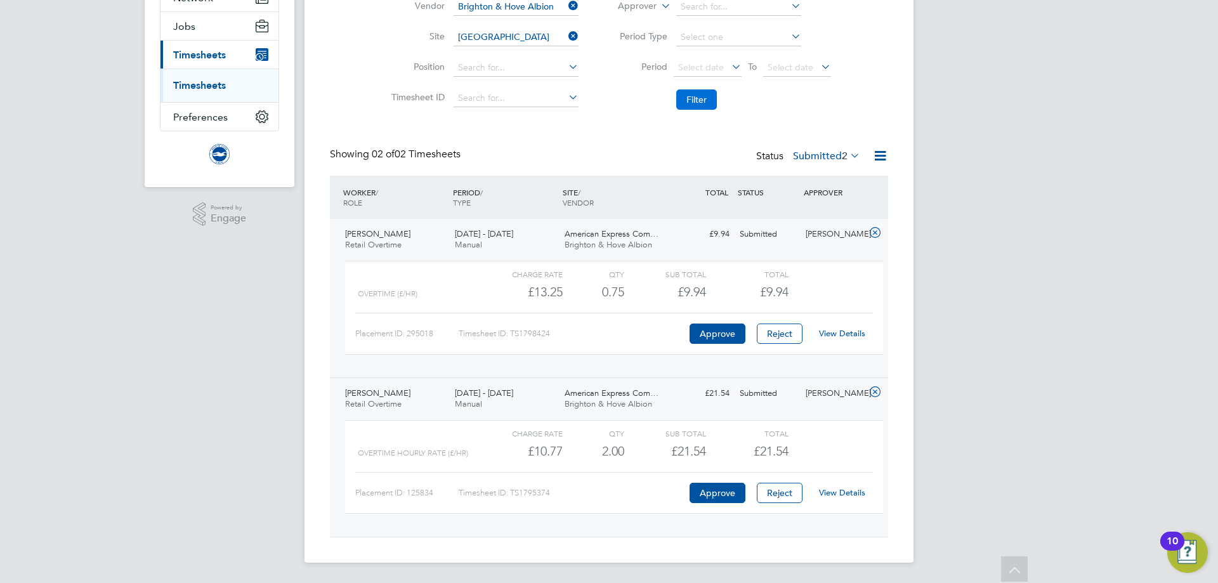
click at [700, 100] on button "Filter" at bounding box center [696, 99] width 41 height 20
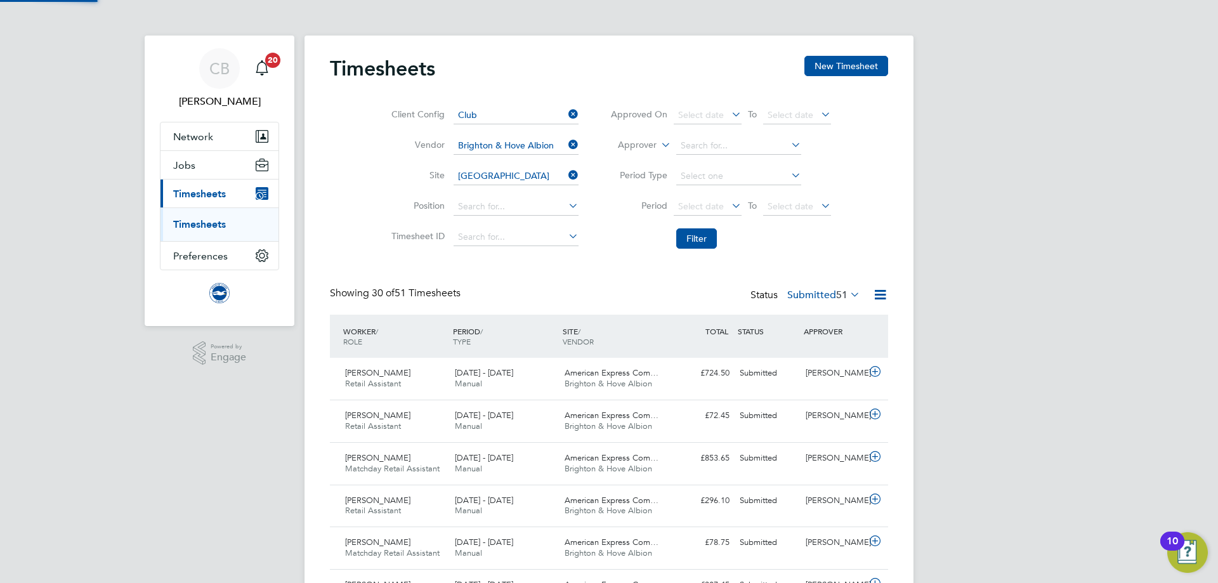
scroll to position [6, 6]
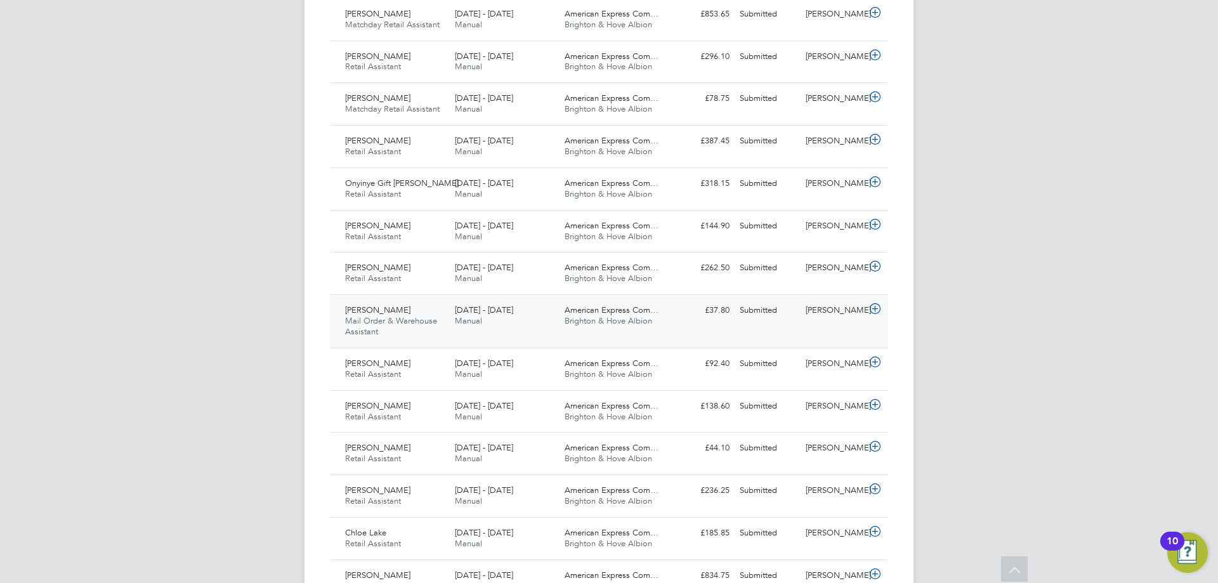
click at [680, 322] on div "Jacob Parry Mail Order & Warehouse Assistant 1 - 31 Aug 2025 1 - 31 Aug 2025 Ma…" at bounding box center [609, 320] width 558 height 53
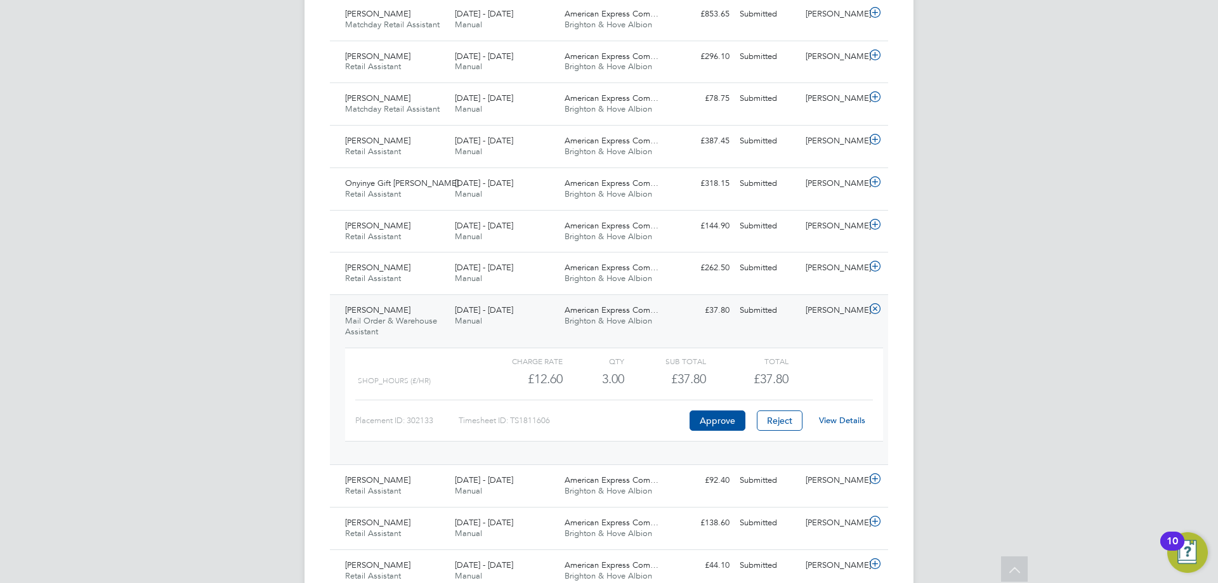
click at [851, 416] on link "View Details" at bounding box center [842, 420] width 46 height 11
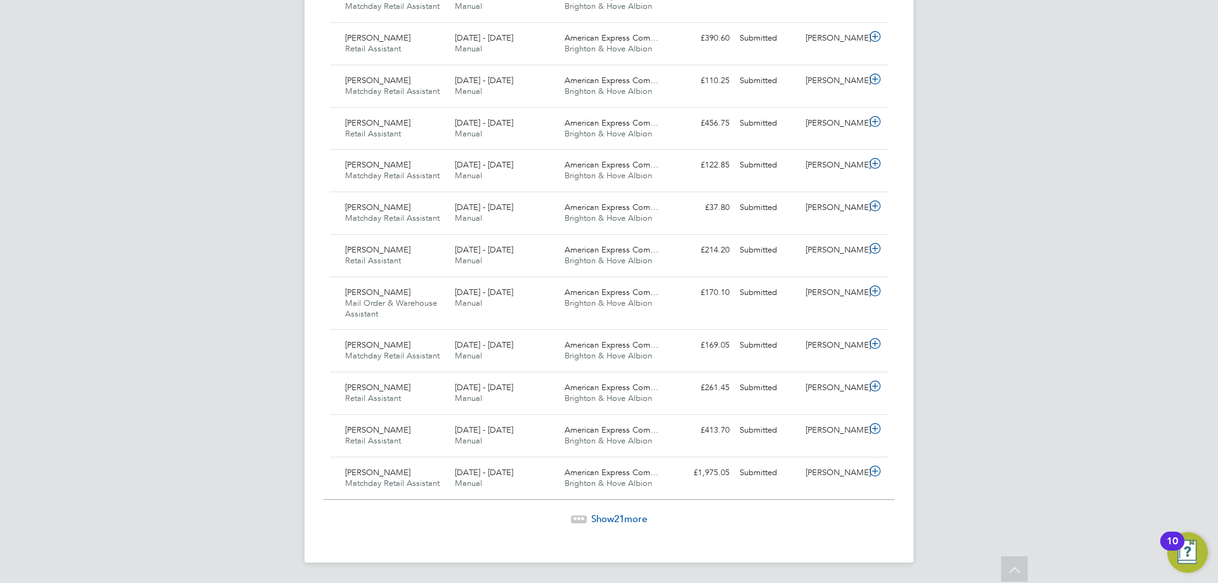
click at [643, 312] on div "American Express Com… Brighton & Hove Albion" at bounding box center [614, 298] width 110 height 32
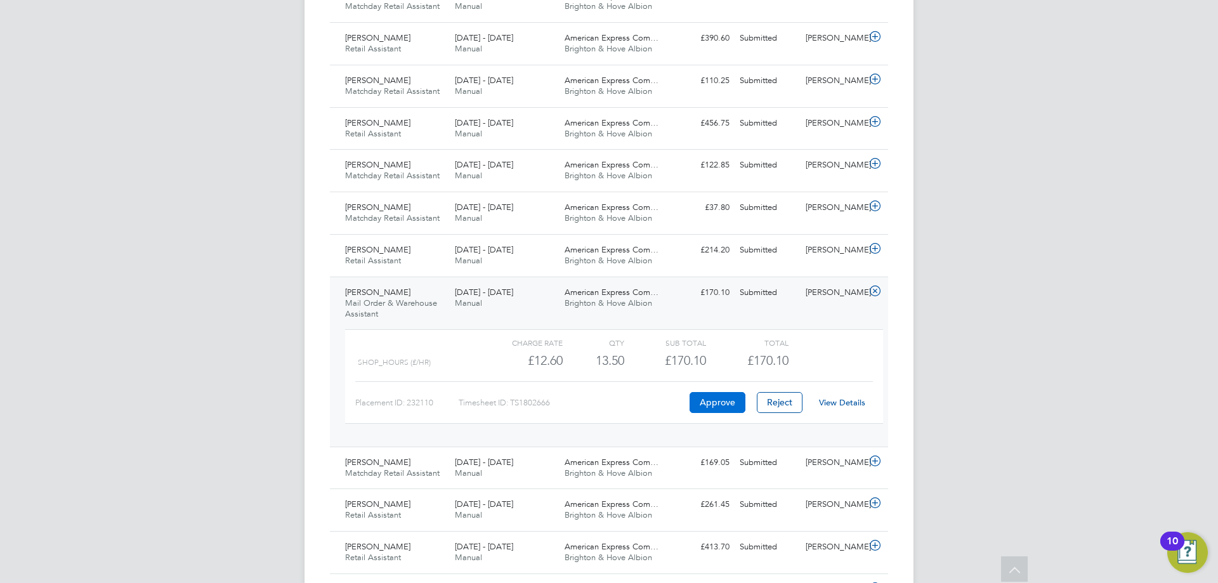
click at [722, 400] on button "Approve" at bounding box center [718, 402] width 56 height 20
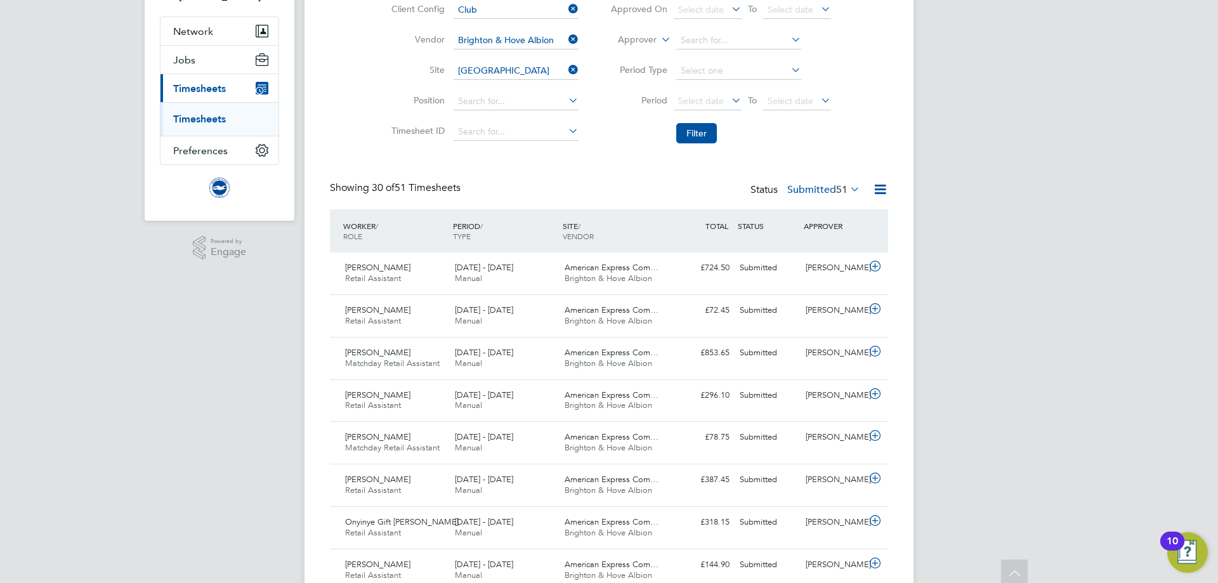
scroll to position [0, 0]
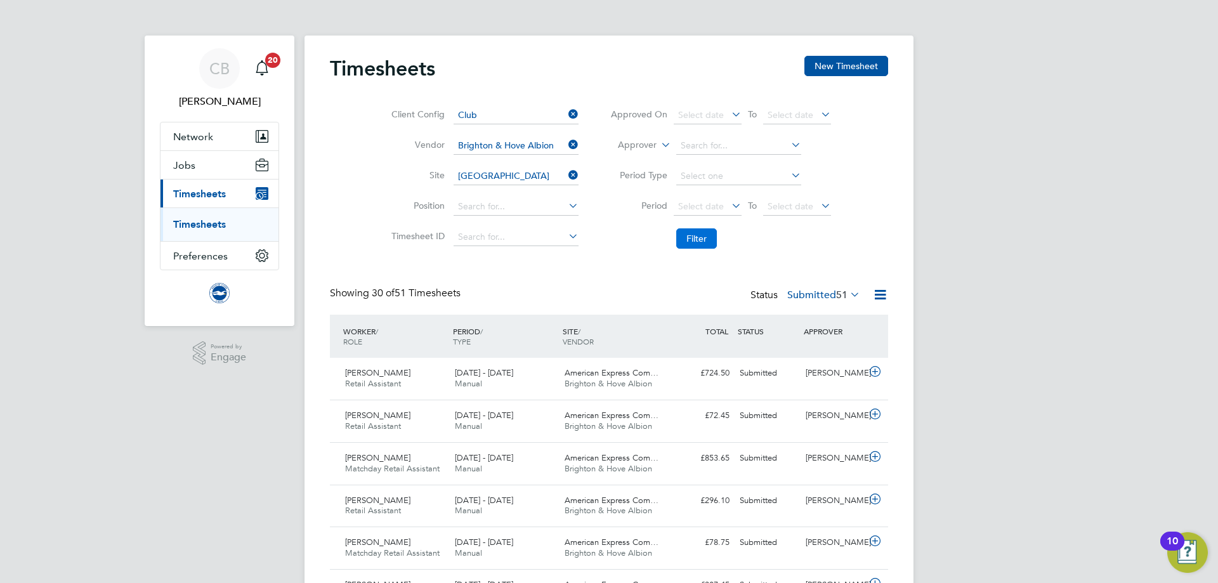
click at [705, 244] on button "Filter" at bounding box center [696, 238] width 41 height 20
click at [700, 234] on button "Filter" at bounding box center [696, 238] width 41 height 20
click at [204, 219] on link "Timesheets" at bounding box center [199, 224] width 53 height 12
click at [821, 306] on div "Showing 30 of 51 Timesheets Status Submitted 51" at bounding box center [609, 301] width 558 height 28
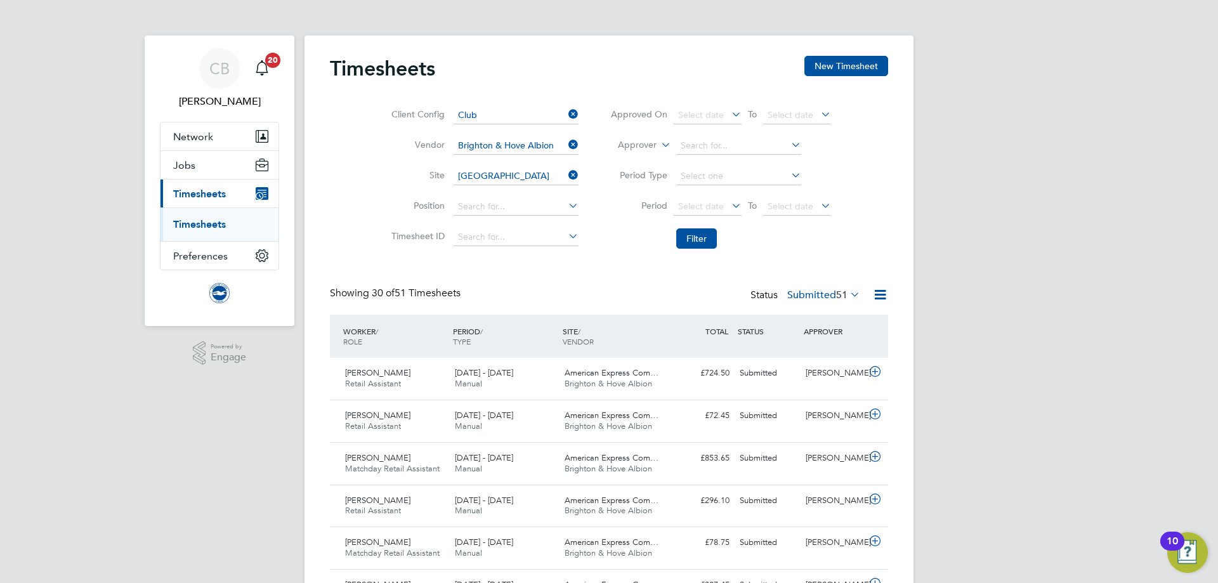
click at [812, 294] on label "Submitted 51" at bounding box center [823, 295] width 73 height 13
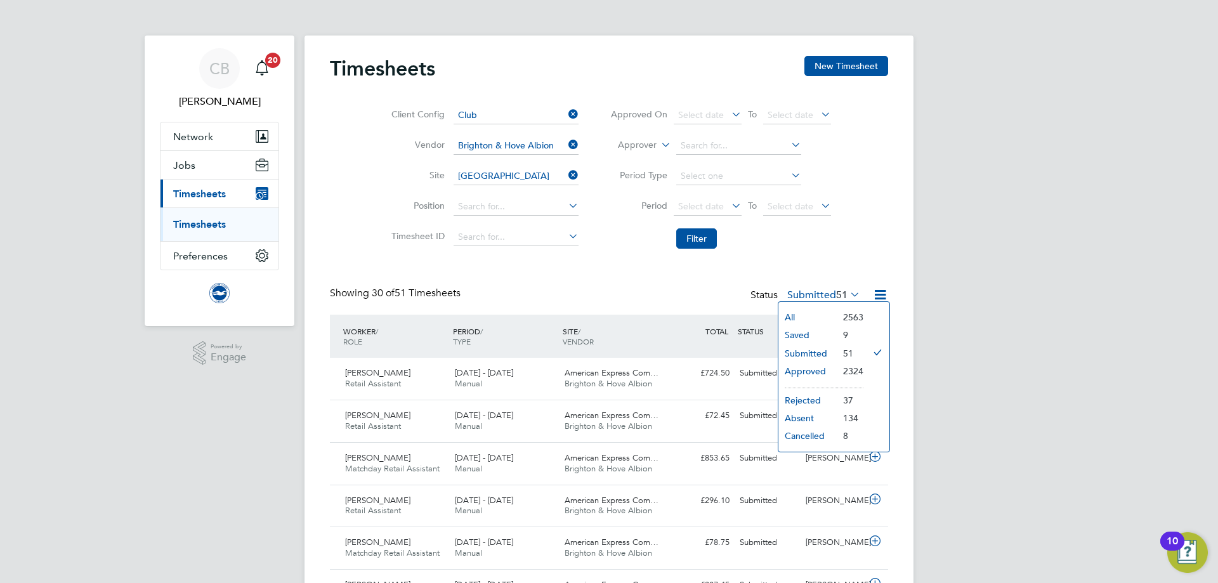
click at [807, 332] on li "Saved" at bounding box center [807, 335] width 58 height 18
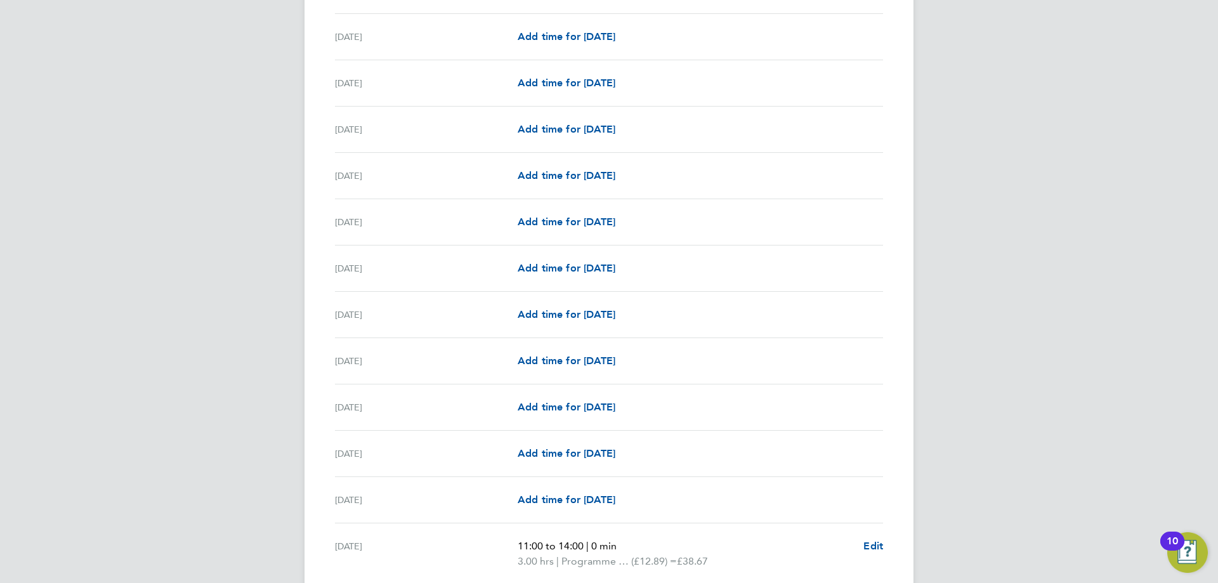
scroll to position [705, 0]
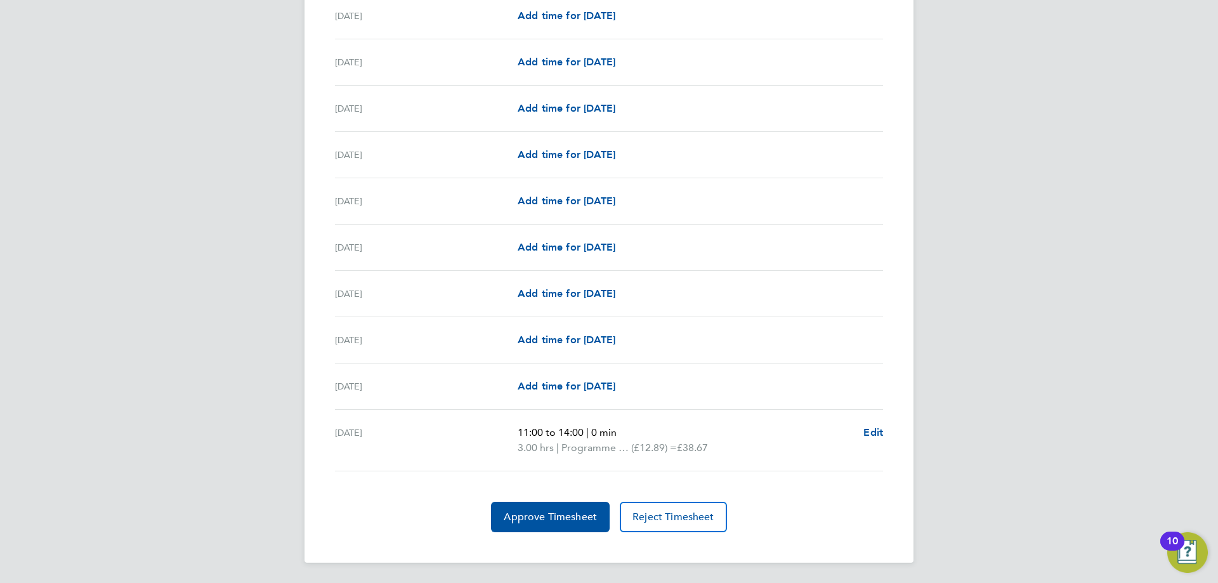
click at [533, 516] on span "Approve Timesheet" at bounding box center [550, 517] width 93 height 13
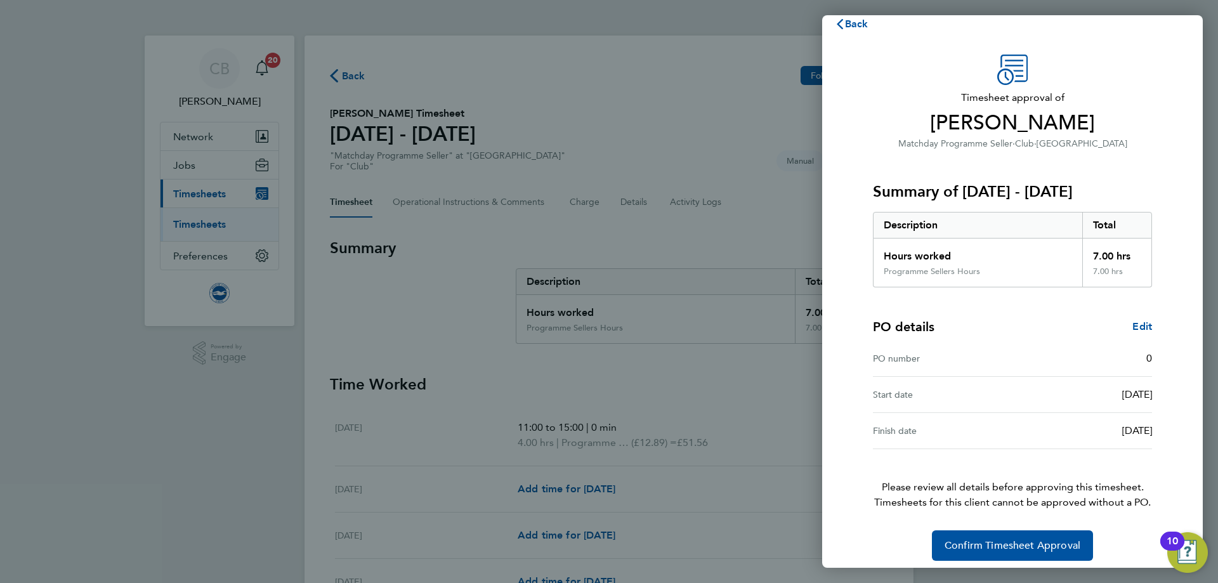
scroll to position [25, 0]
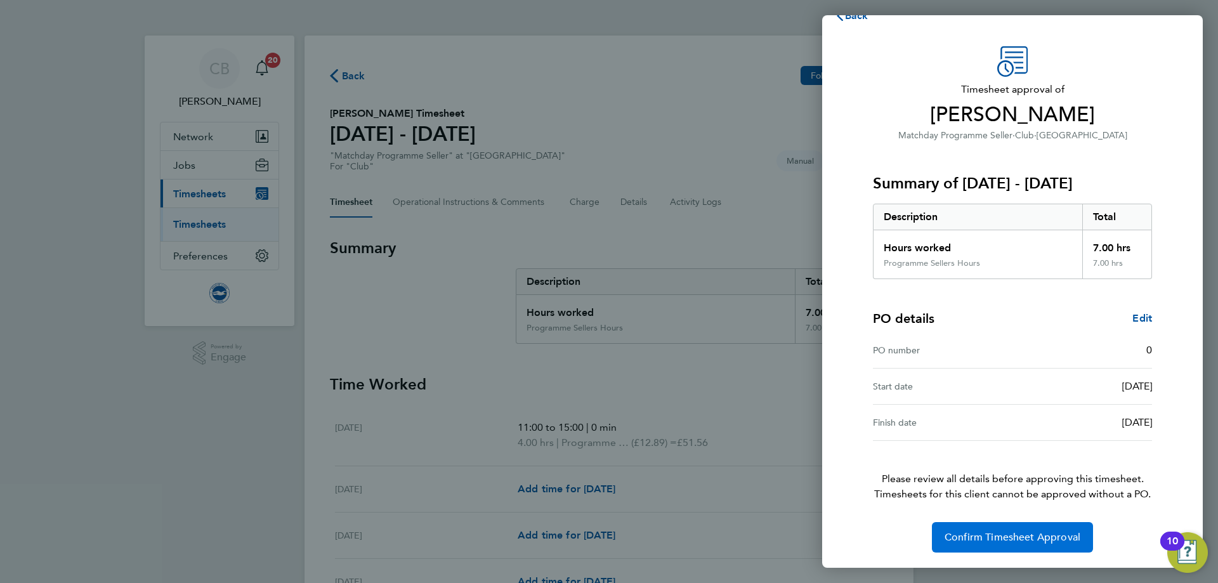
click at [979, 534] on span "Confirm Timesheet Approval" at bounding box center [1013, 537] width 136 height 13
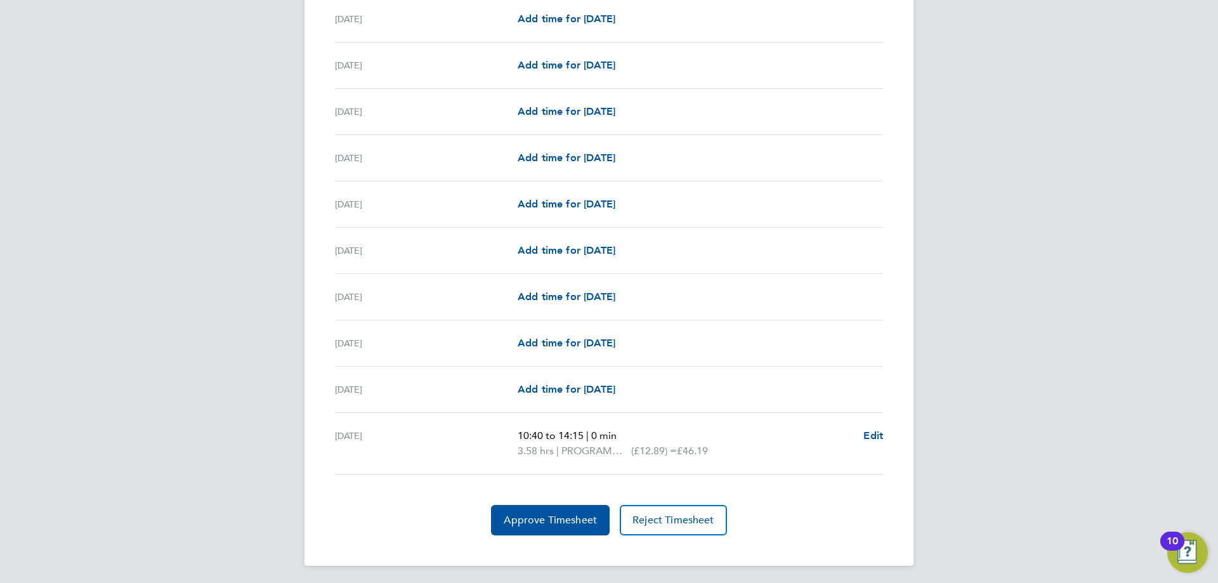
scroll to position [1415, 0]
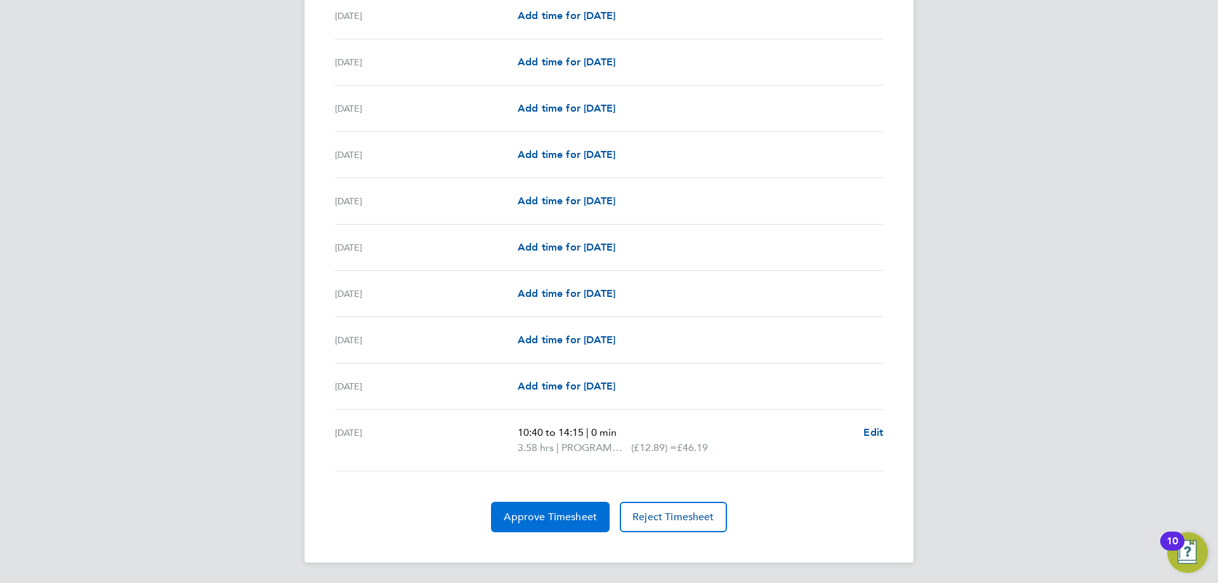
click at [535, 514] on span "Approve Timesheet" at bounding box center [550, 517] width 93 height 13
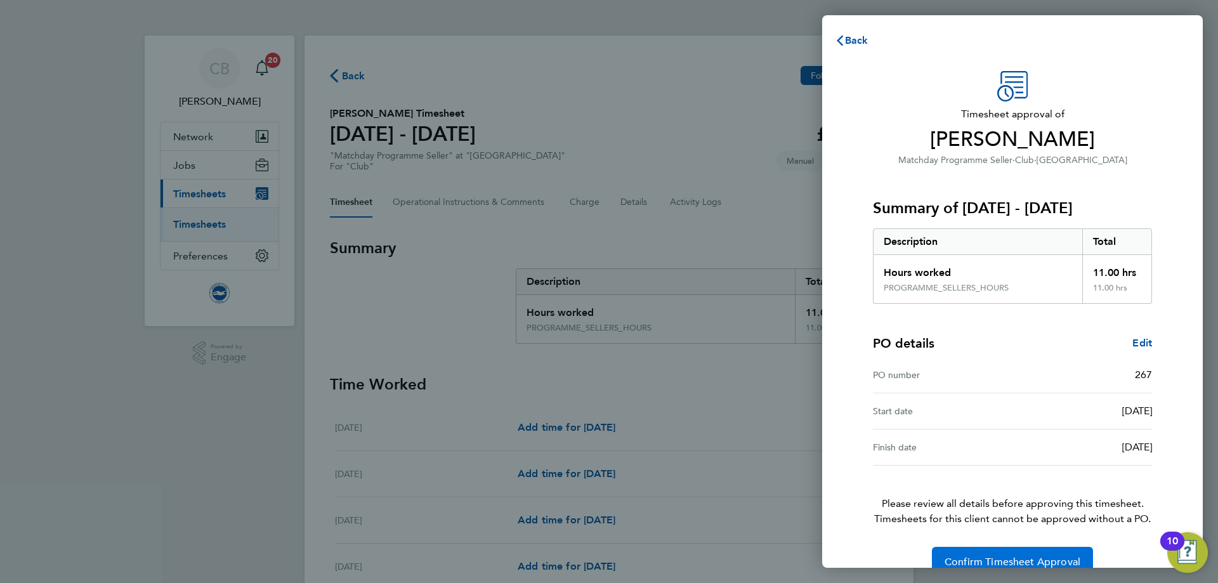
click at [987, 557] on span "Confirm Timesheet Approval" at bounding box center [1013, 562] width 136 height 13
click at [1010, 554] on button "Confirm Timesheet Approval" at bounding box center [1012, 562] width 161 height 30
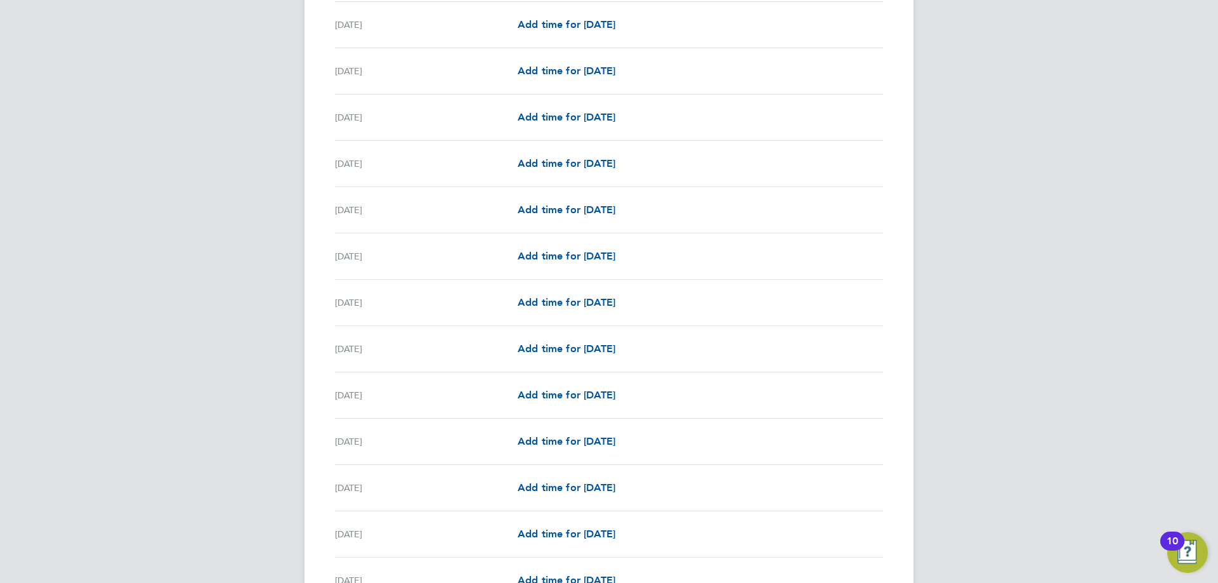
scroll to position [1399, 0]
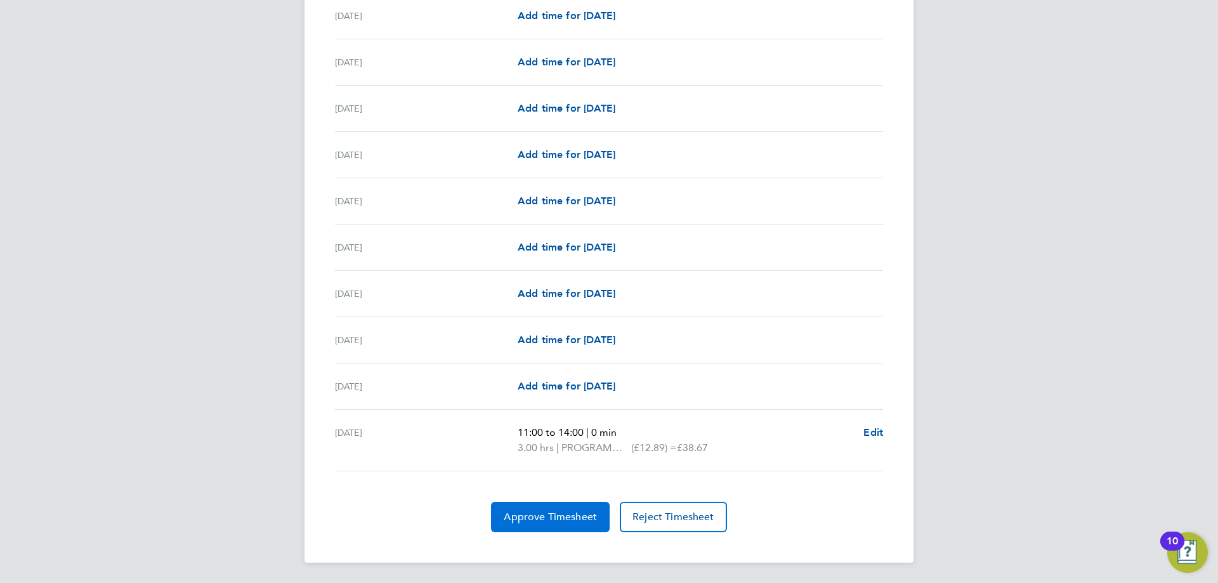
click at [531, 523] on button "Approve Timesheet" at bounding box center [550, 517] width 119 height 30
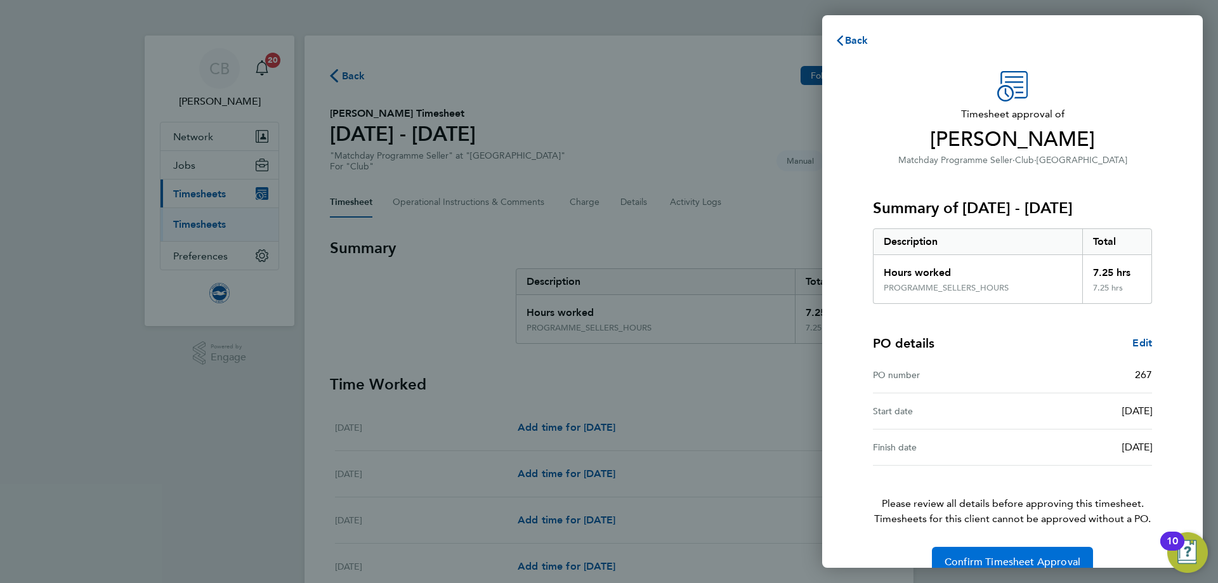
click at [971, 563] on span "Confirm Timesheet Approval" at bounding box center [1013, 562] width 136 height 13
click at [969, 559] on span "Confirm Timesheet Approval" at bounding box center [1013, 562] width 136 height 13
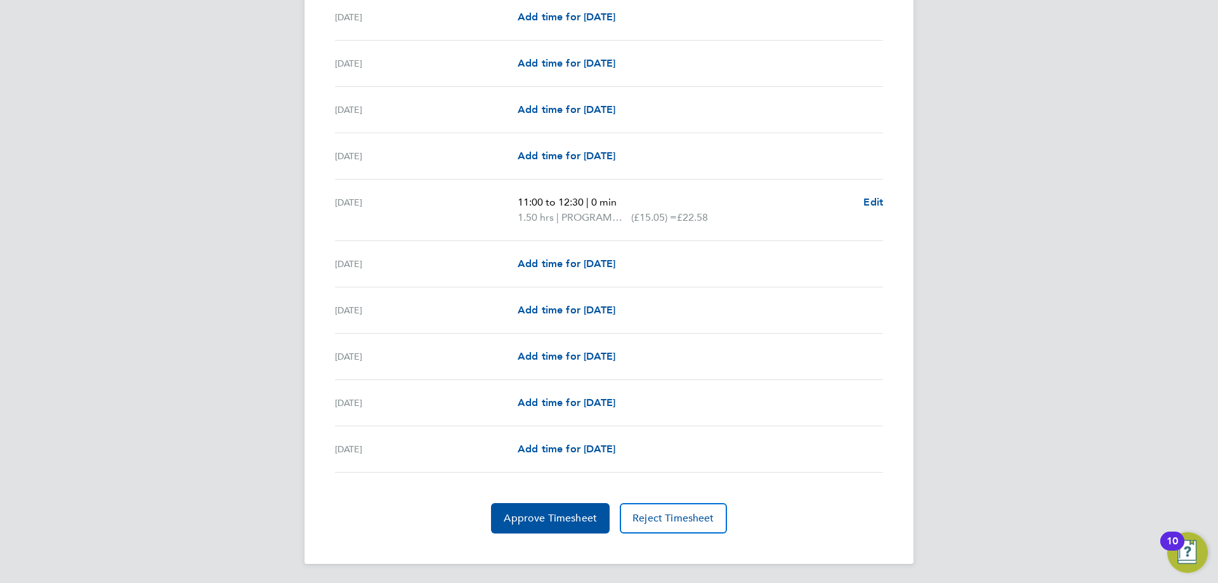
scroll to position [1445, 0]
click at [546, 508] on button "Approve Timesheet" at bounding box center [550, 517] width 119 height 30
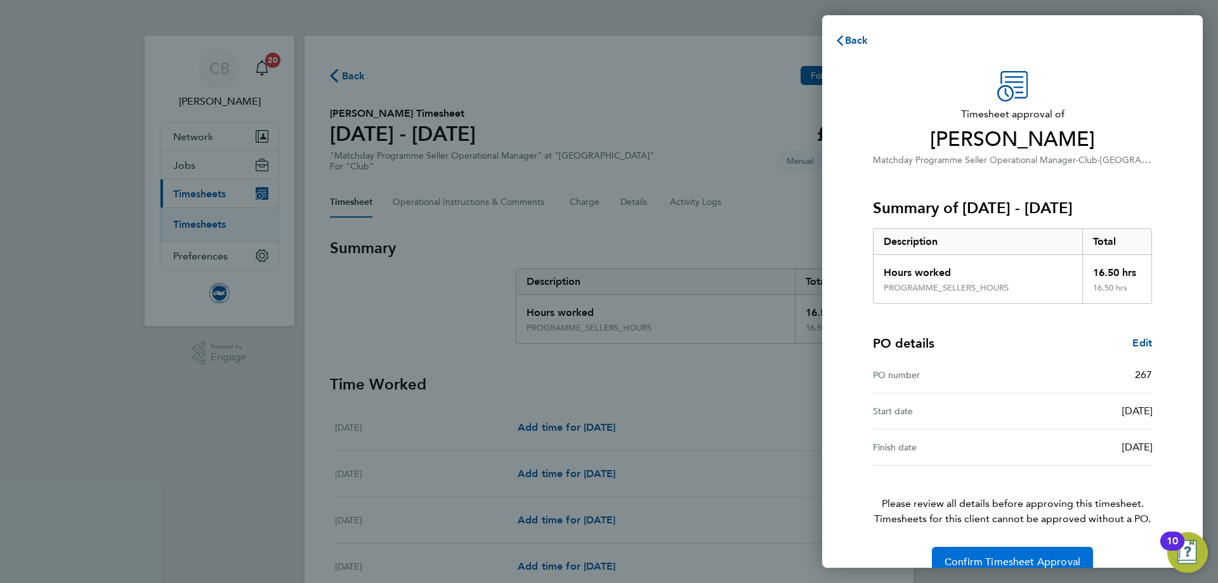
click at [967, 554] on button "Confirm Timesheet Approval" at bounding box center [1012, 562] width 161 height 30
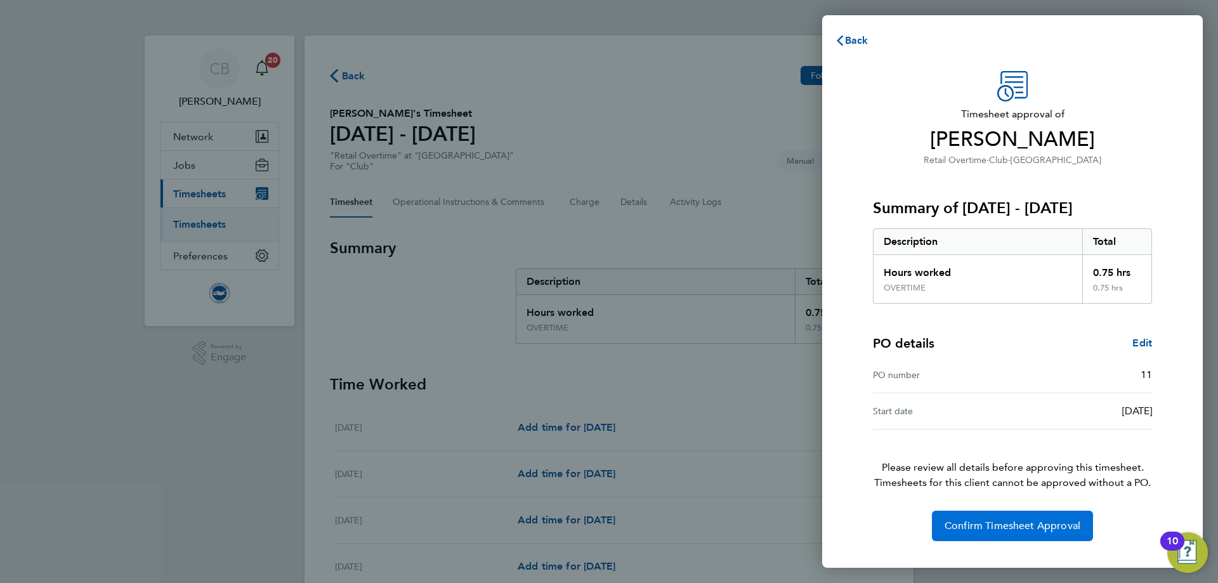
click at [965, 528] on span "Confirm Timesheet Approval" at bounding box center [1013, 526] width 136 height 13
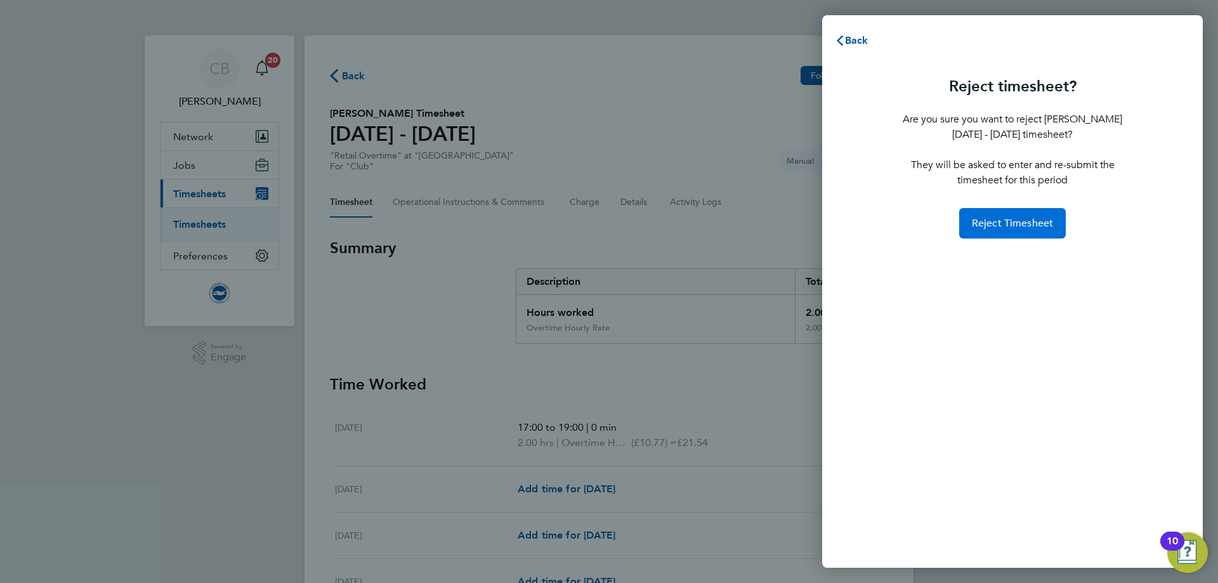
click at [1017, 218] on span "Reject Timesheet" at bounding box center [1013, 223] width 82 height 13
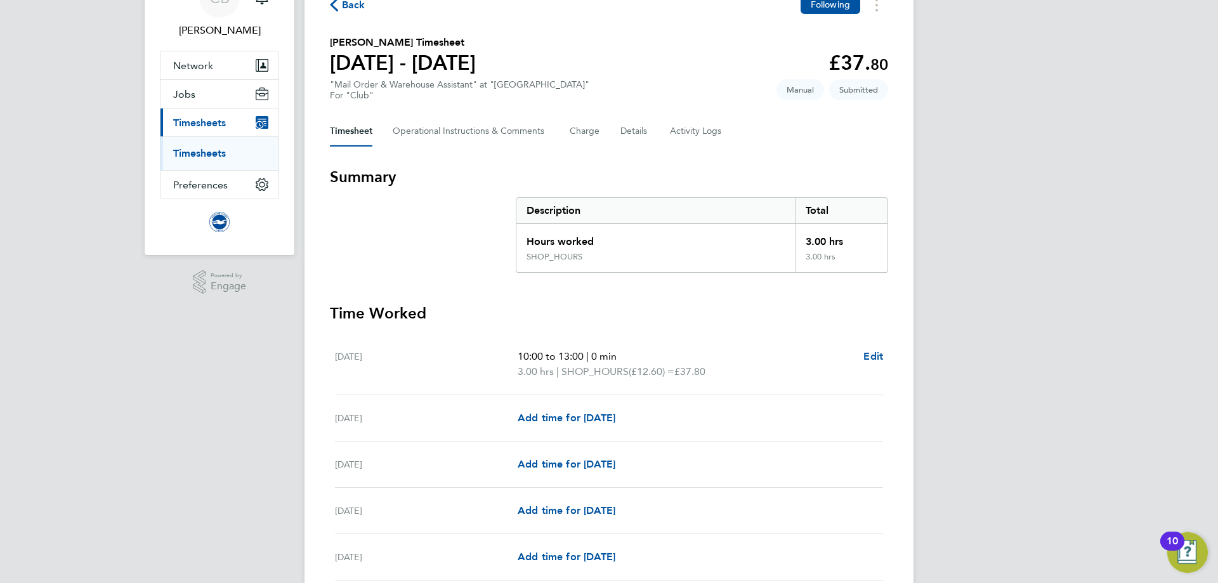
scroll to position [226, 0]
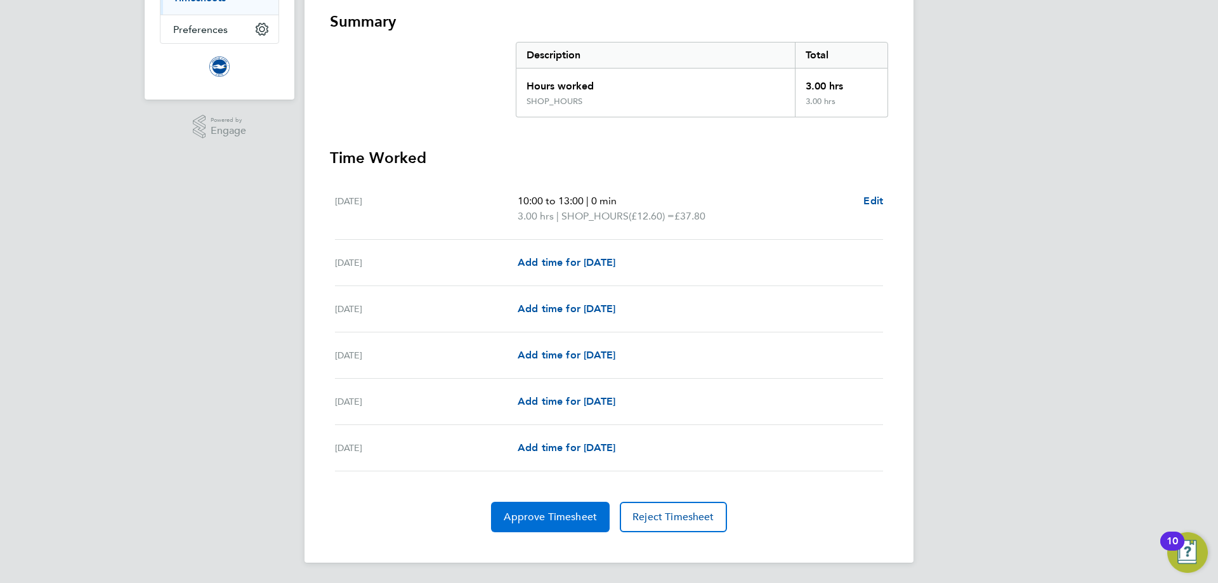
click at [556, 509] on button "Approve Timesheet" at bounding box center [550, 517] width 119 height 30
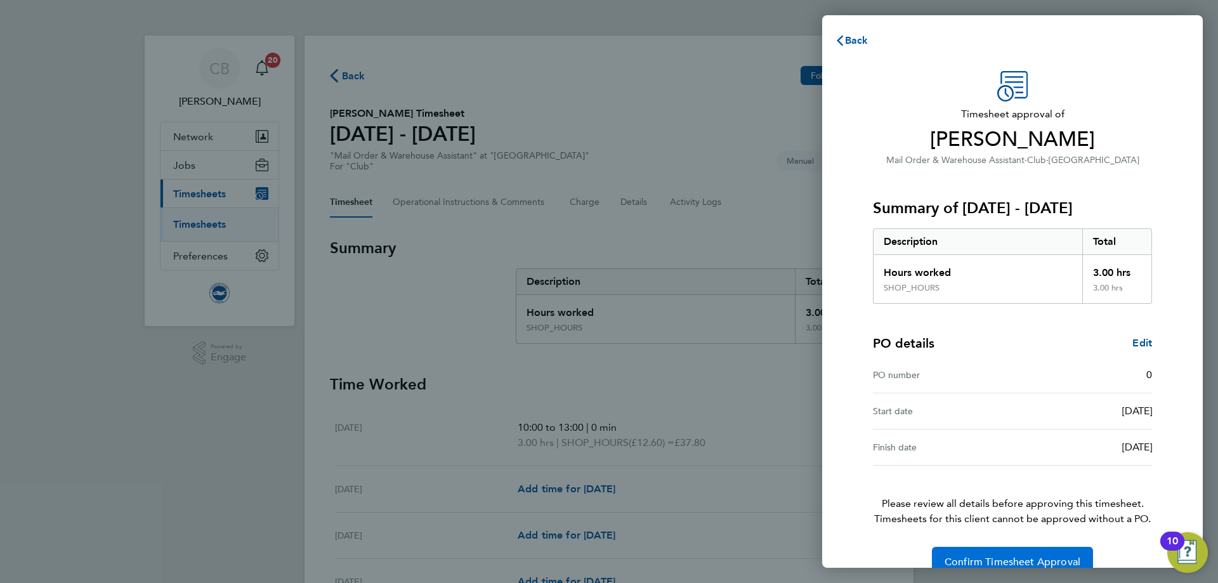
click at [1003, 558] on span "Confirm Timesheet Approval" at bounding box center [1013, 562] width 136 height 13
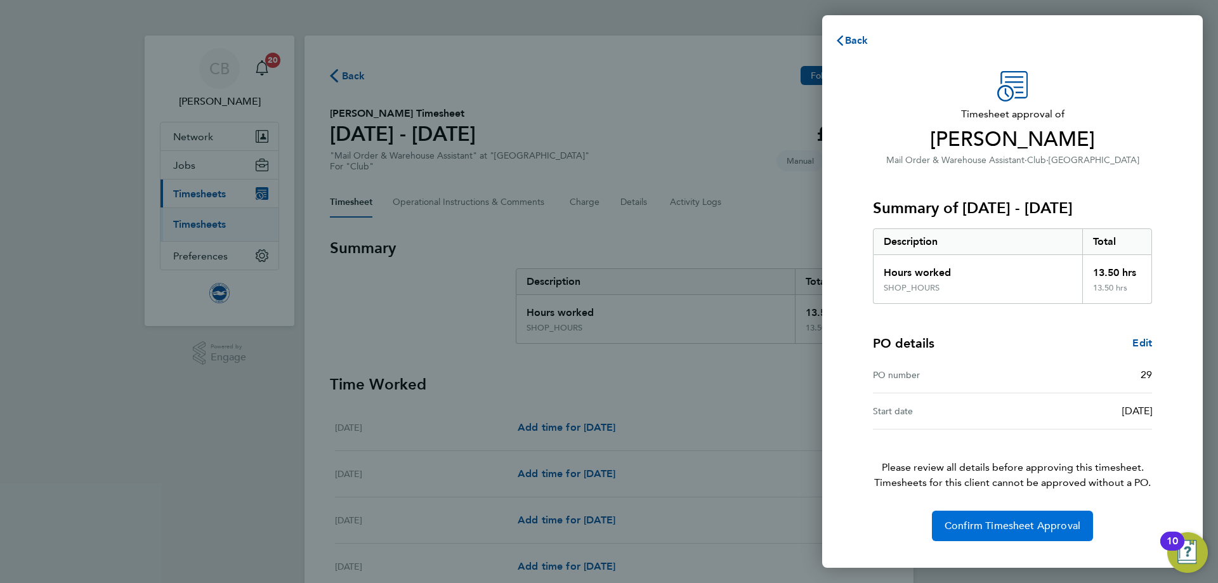
click at [1009, 533] on button "Confirm Timesheet Approval" at bounding box center [1012, 526] width 161 height 30
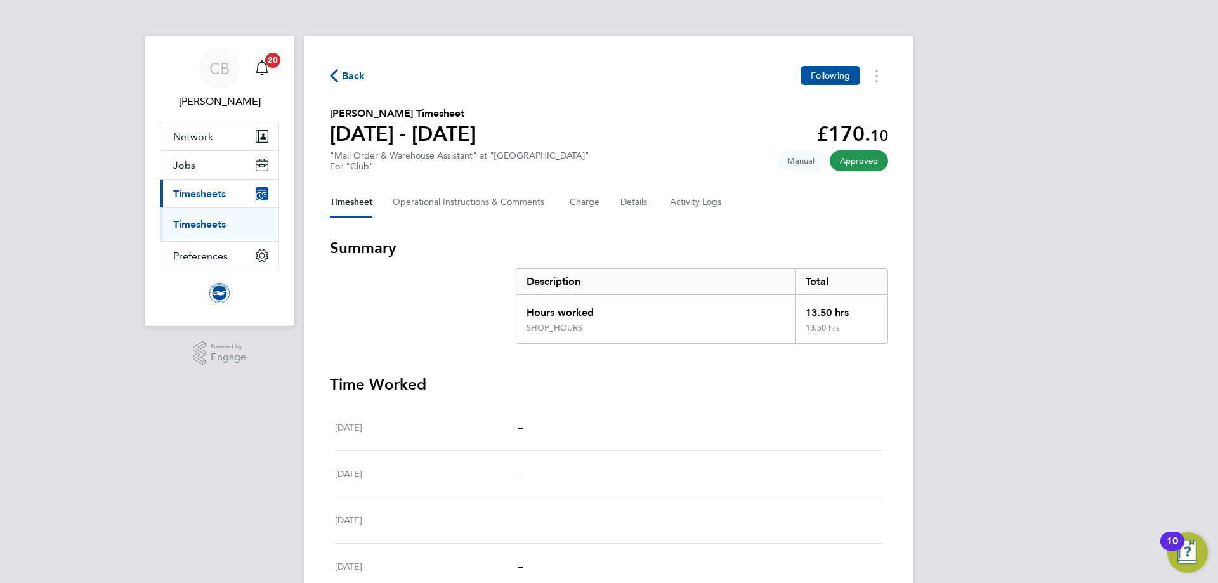
click at [339, 74] on span "Back" at bounding box center [348, 75] width 36 height 12
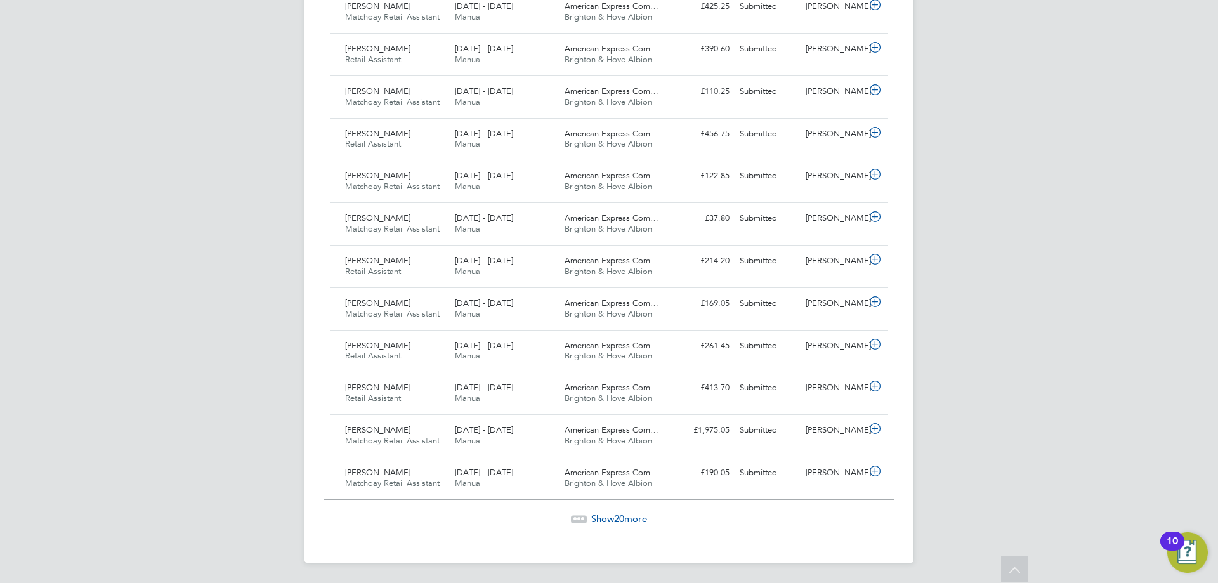
click at [625, 514] on span "Show 20 more" at bounding box center [619, 519] width 56 height 12
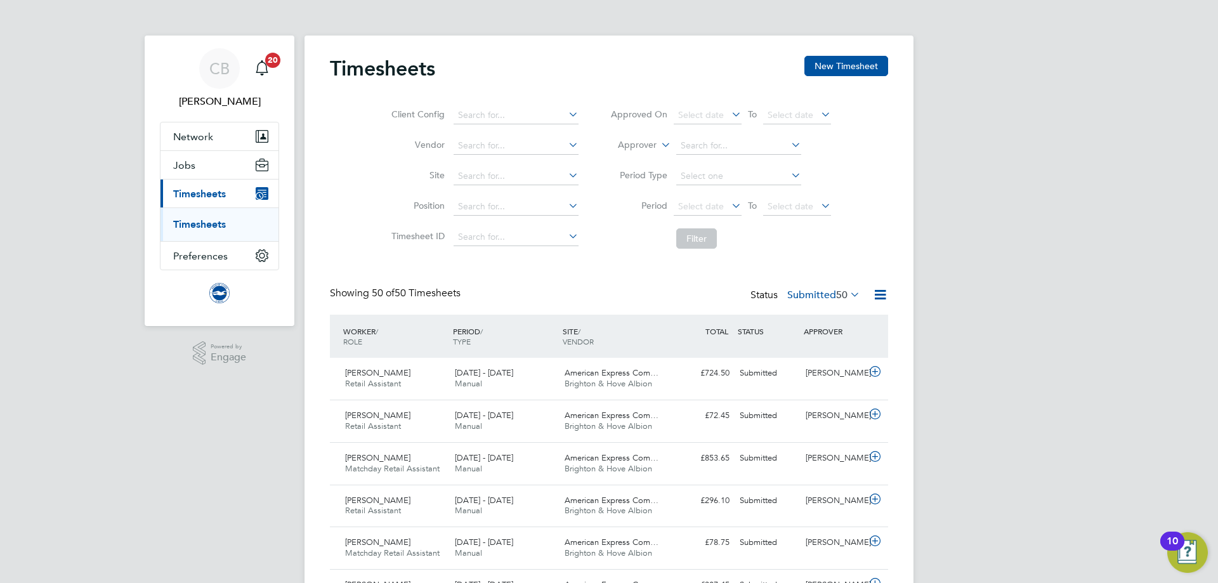
drag, startPoint x: 22, startPoint y: 466, endPoint x: 40, endPoint y: 465, distance: 17.8
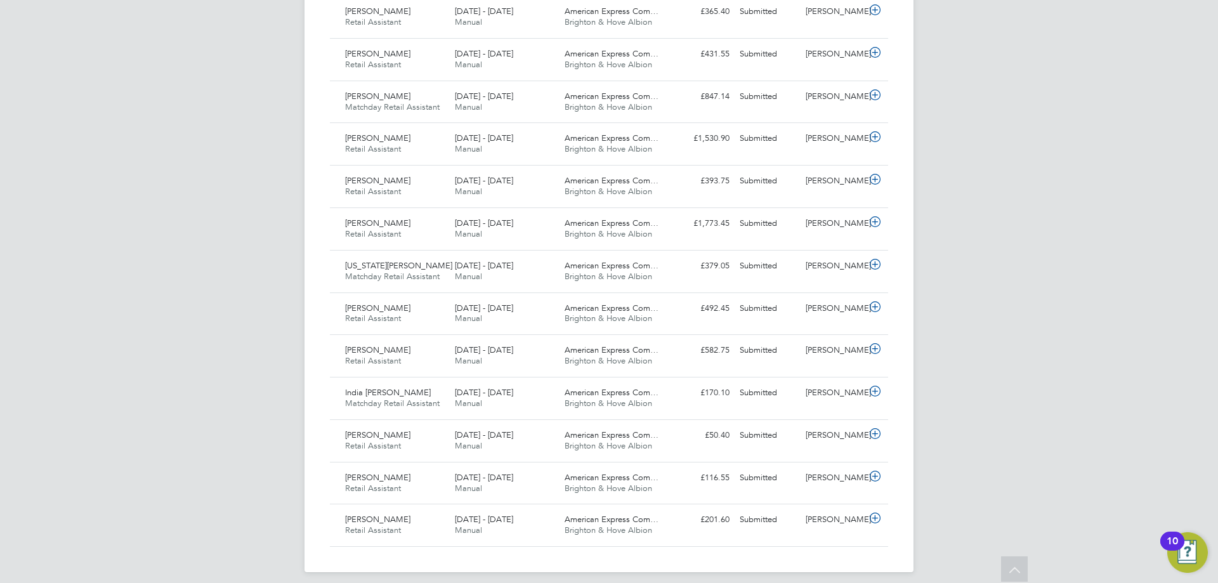
scroll to position [1939, 0]
